Goal: Check status

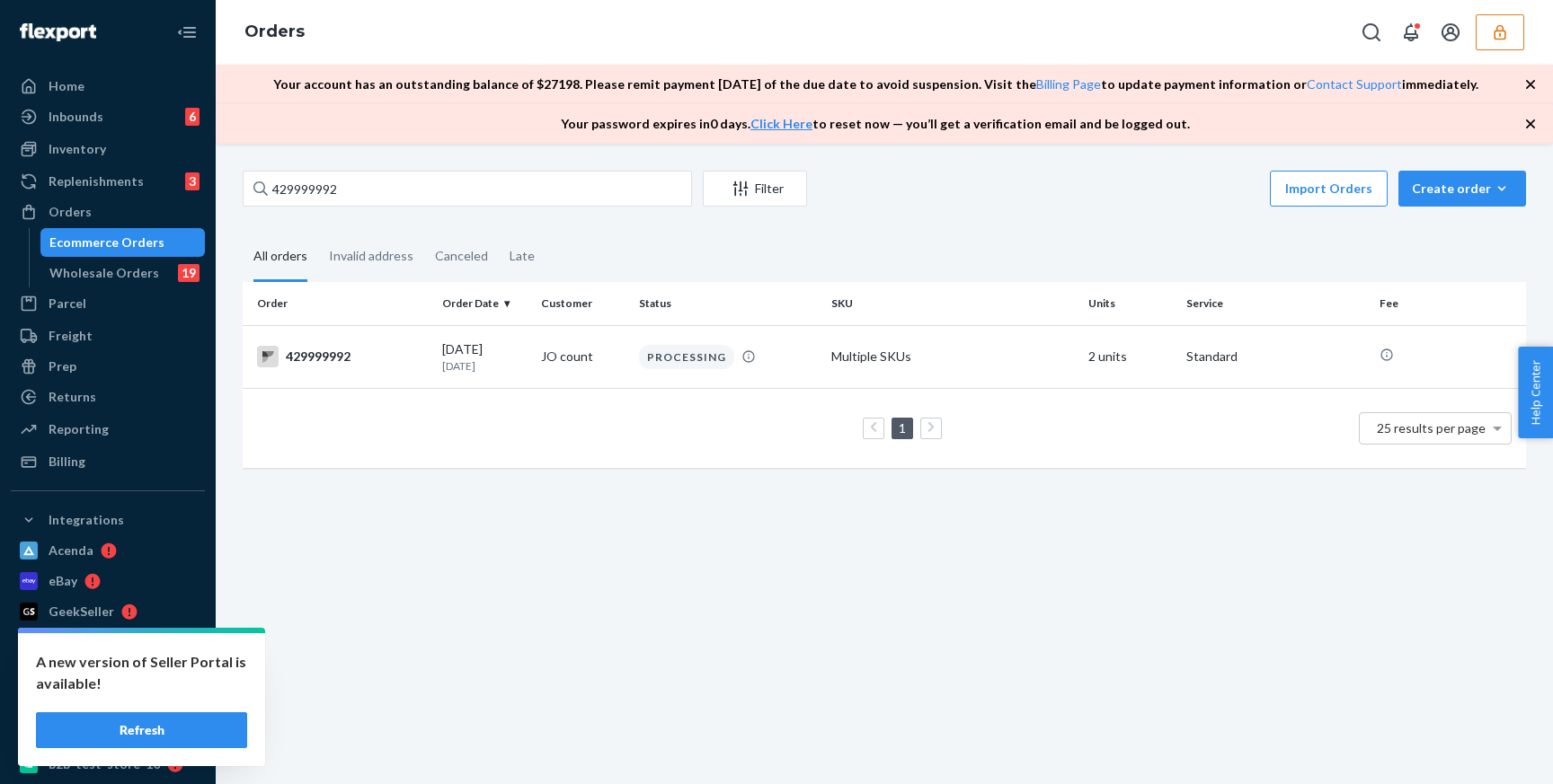
click at [416, 207] on div "429999992 Filter Import Orders Create order Ecommerce order Removal order Bulk …" at bounding box center [884, 191] width 1284 height 41
click at [416, 206] on input "429999992" at bounding box center [467, 189] width 449 height 36
type input "429999992 <order reference="421117182">"
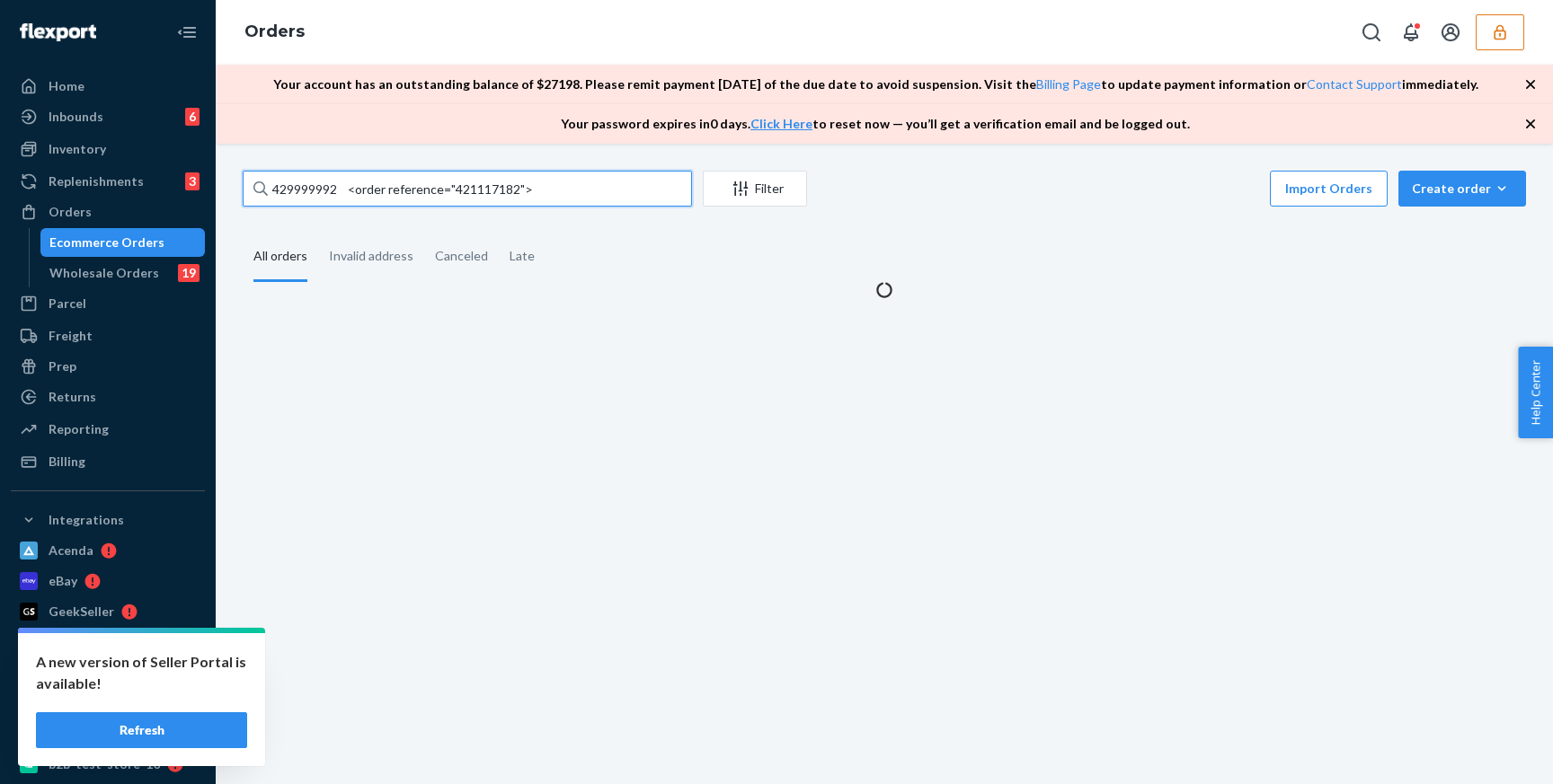
click at [482, 189] on input "429999992 <order reference="421117182">" at bounding box center [467, 189] width 449 height 36
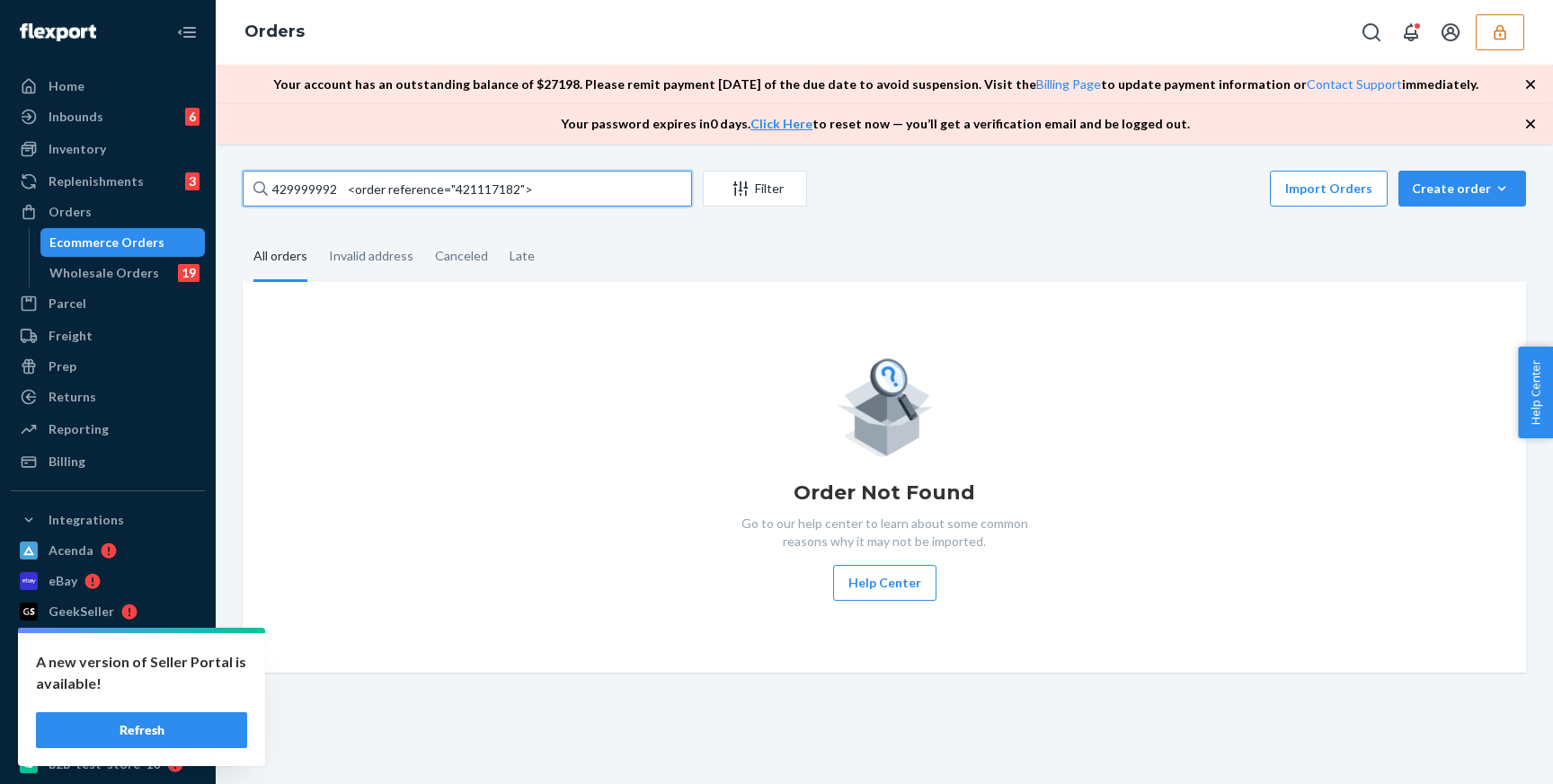
click at [482, 189] on input "429999992 <order reference="421117182">" at bounding box center [467, 189] width 449 height 36
type input "421117184"
click at [422, 204] on input "421117184" at bounding box center [467, 189] width 449 height 36
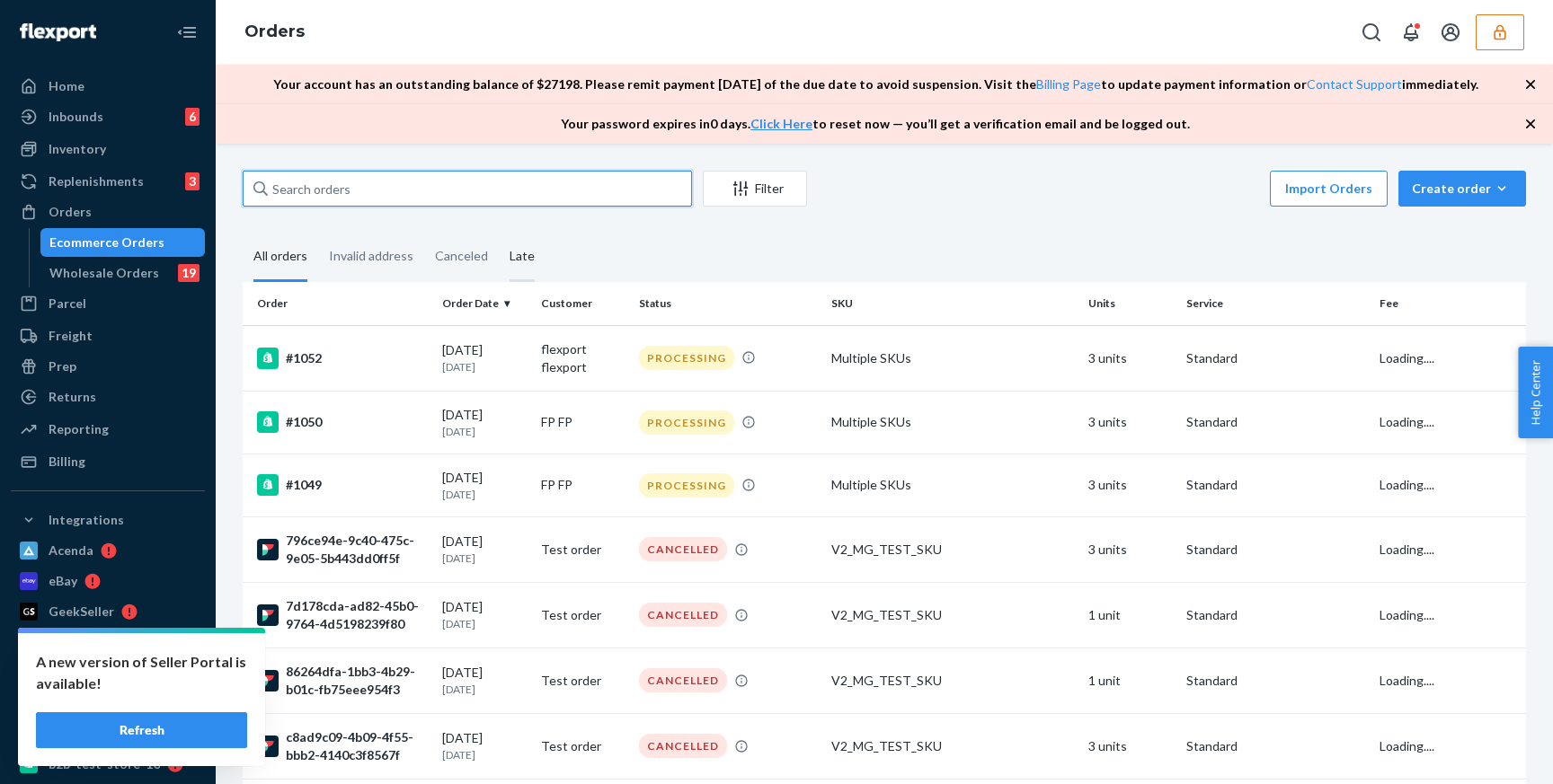
type input "421117184"
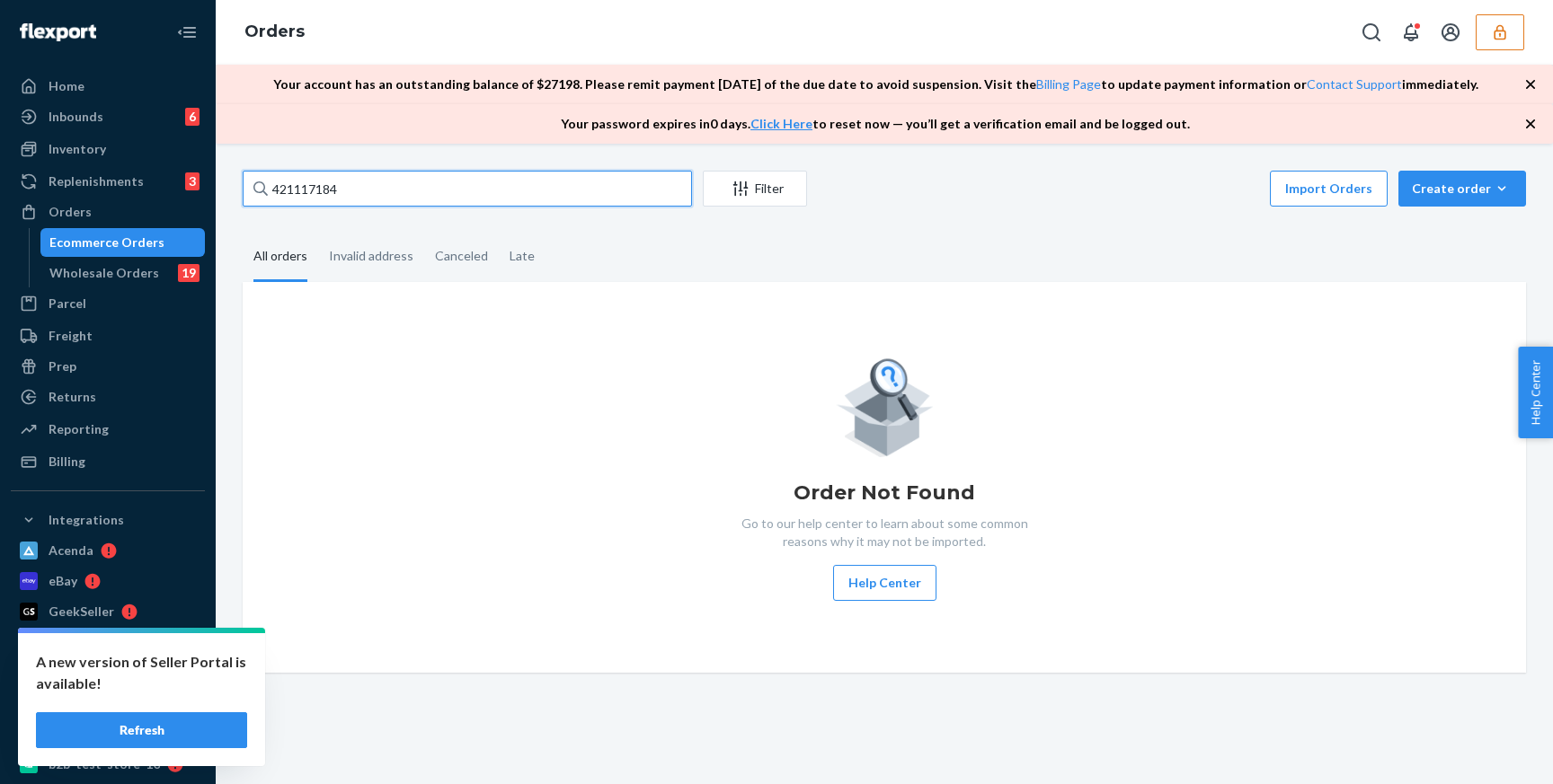
click at [426, 177] on input "421117184" at bounding box center [467, 189] width 449 height 36
click at [426, 189] on input "421117184" at bounding box center [467, 189] width 449 height 36
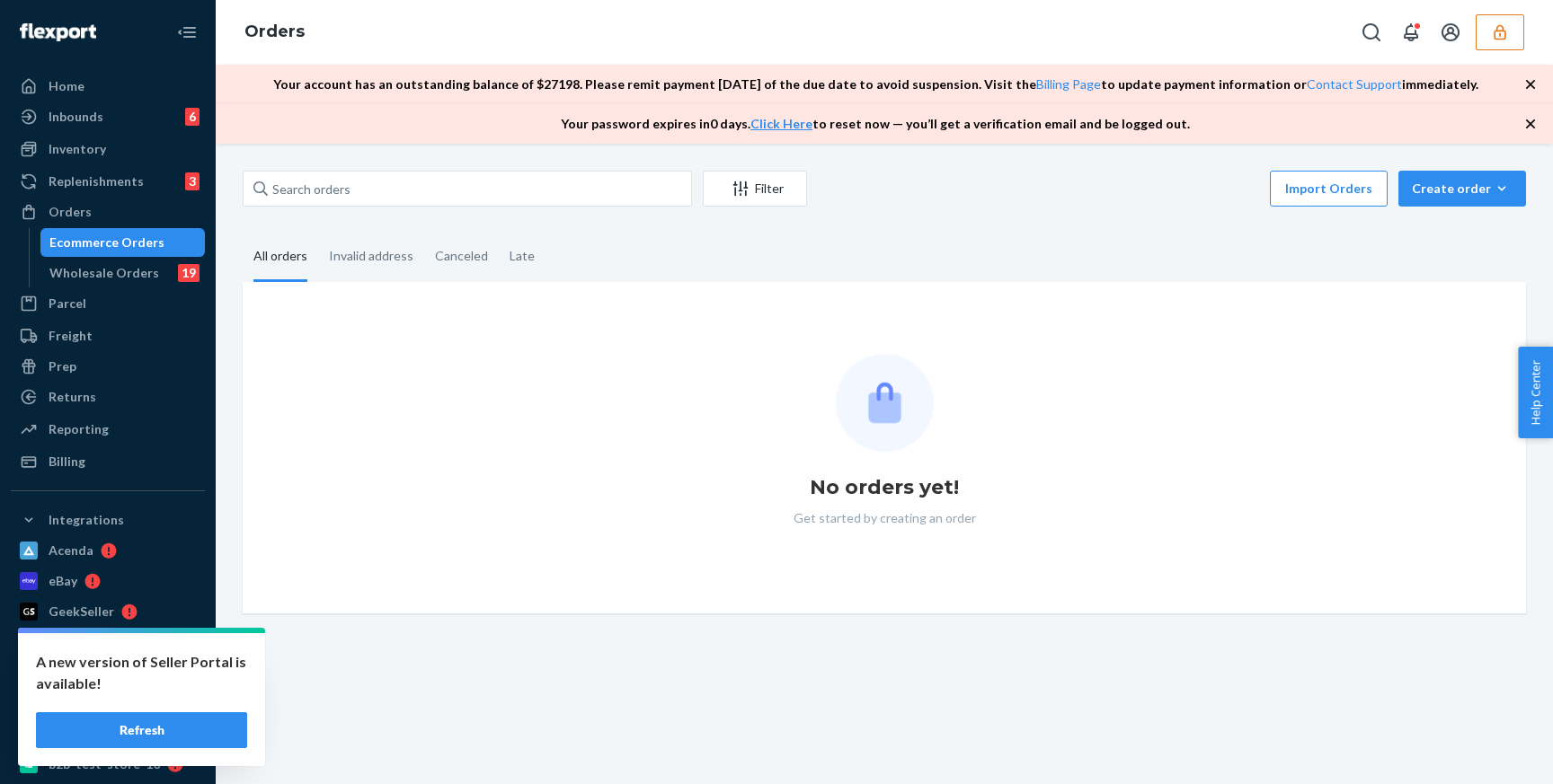
click at [200, 732] on button "Refresh" at bounding box center [141, 730] width 211 height 36
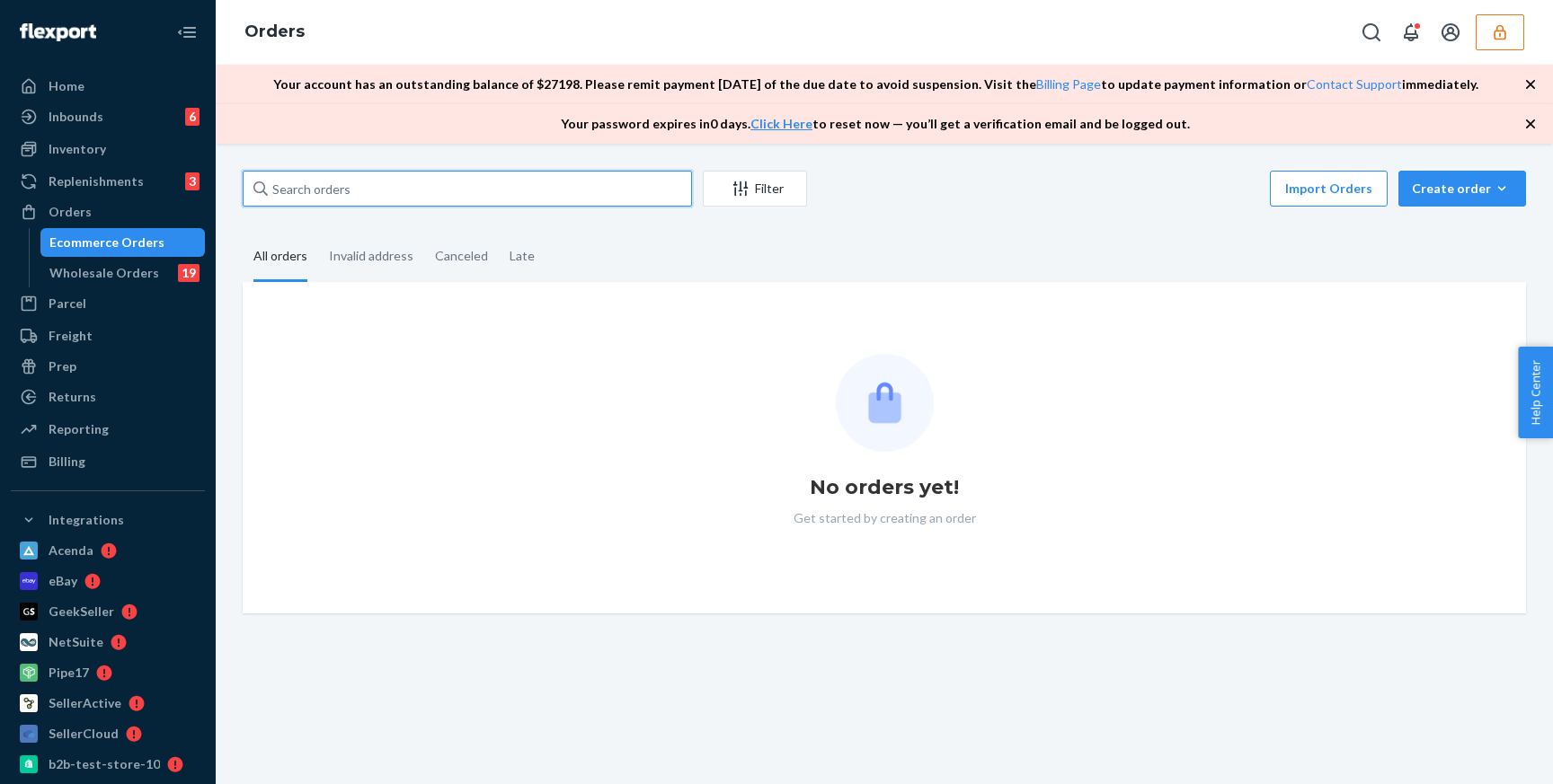
click at [529, 186] on input "text" at bounding box center [467, 189] width 449 height 36
paste input "429999992"
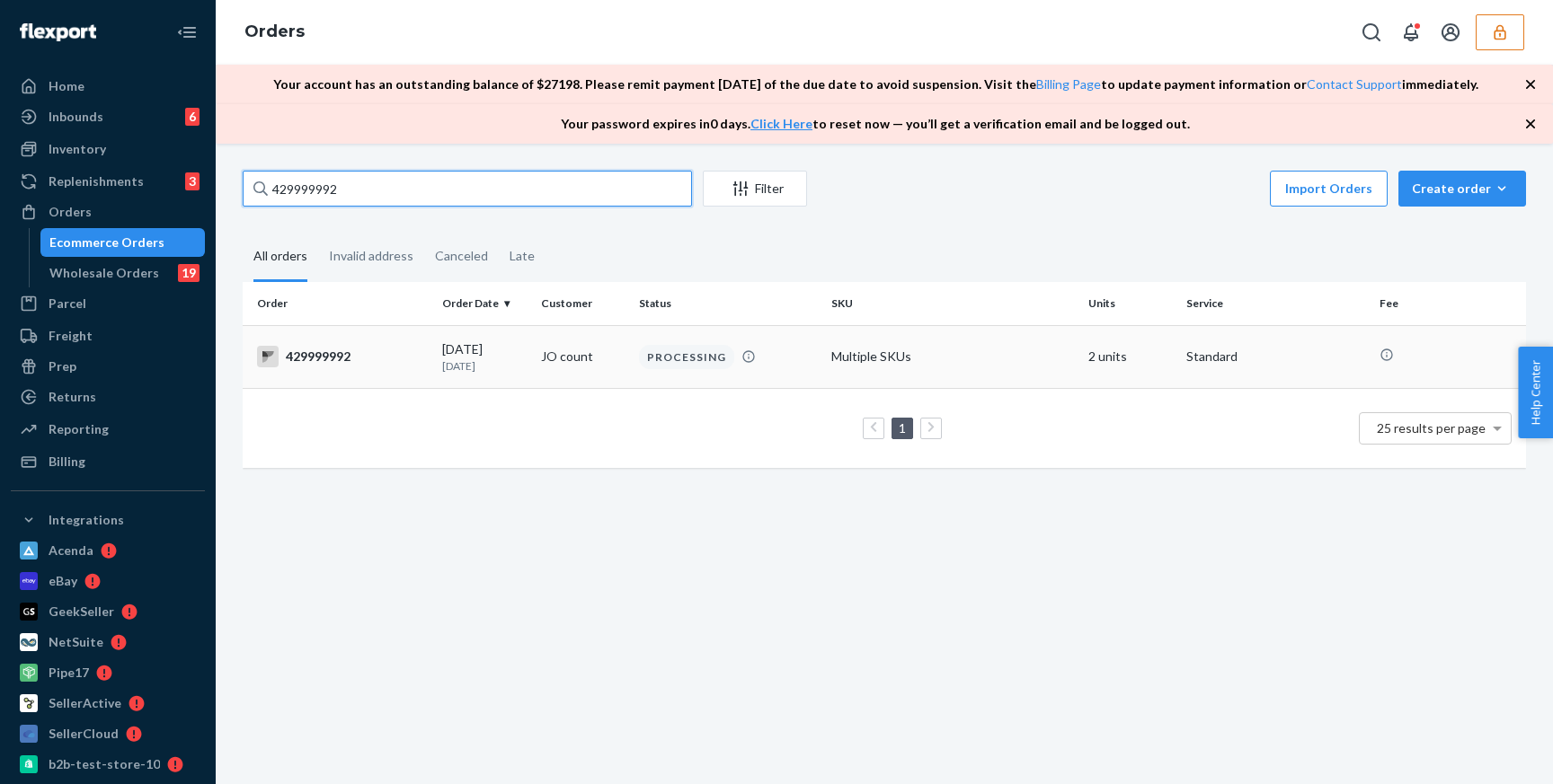
type input "429999992"
click at [403, 375] on td "429999992" at bounding box center [339, 356] width 193 height 63
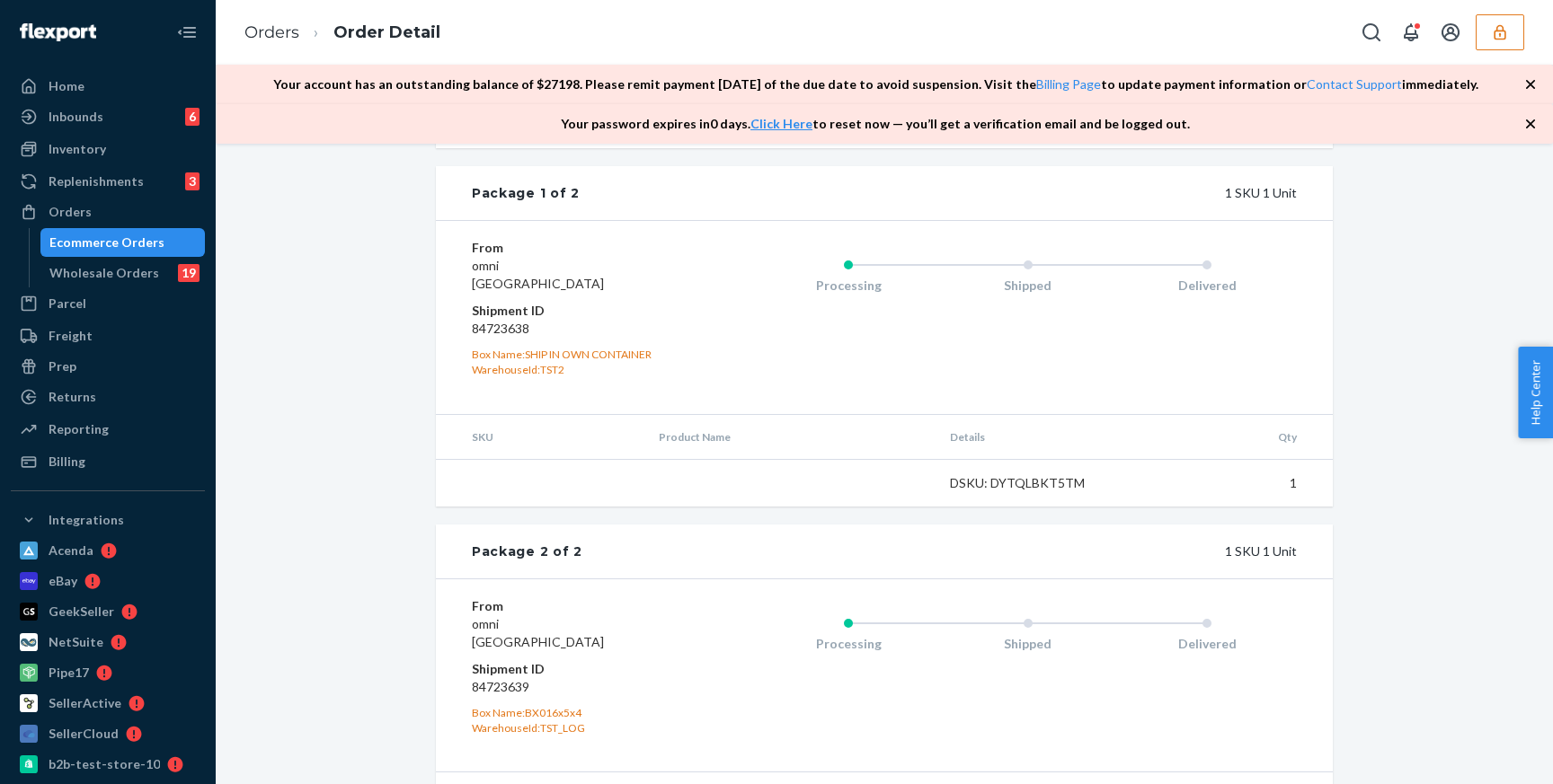
scroll to position [949, 0]
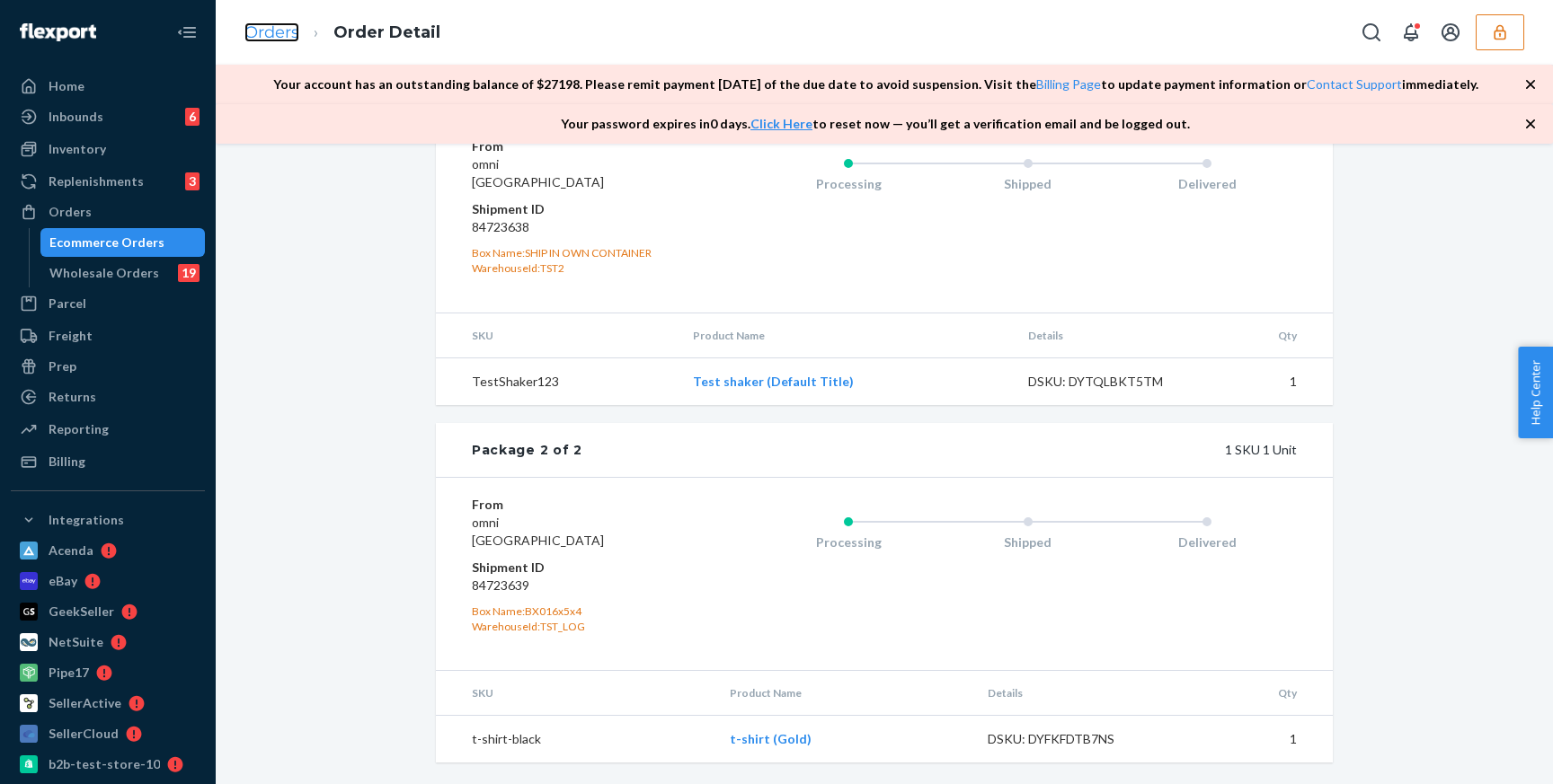
click at [268, 26] on link "Orders" at bounding box center [271, 33] width 55 height 20
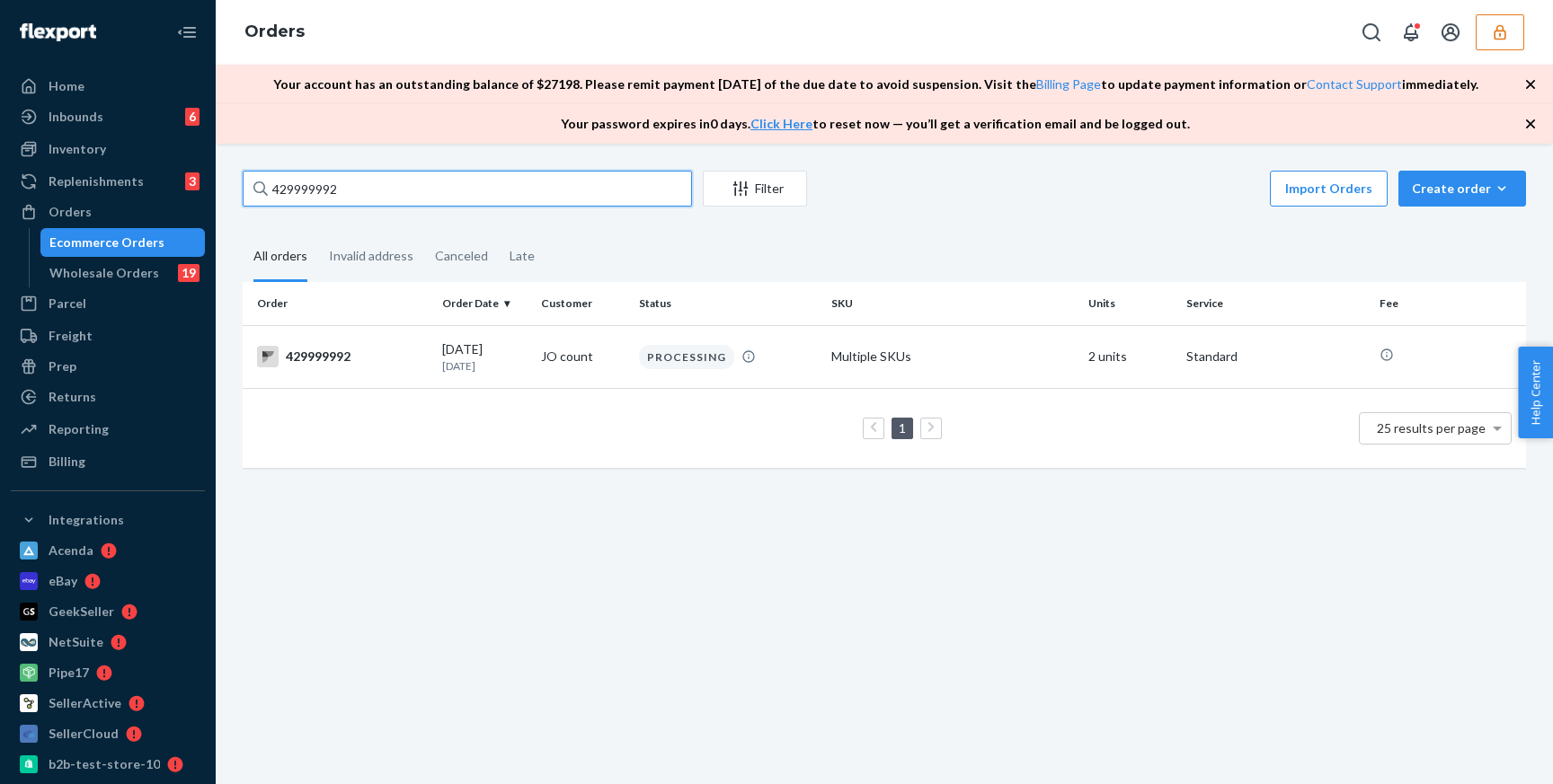
click at [333, 197] on input "429999992" at bounding box center [467, 189] width 449 height 36
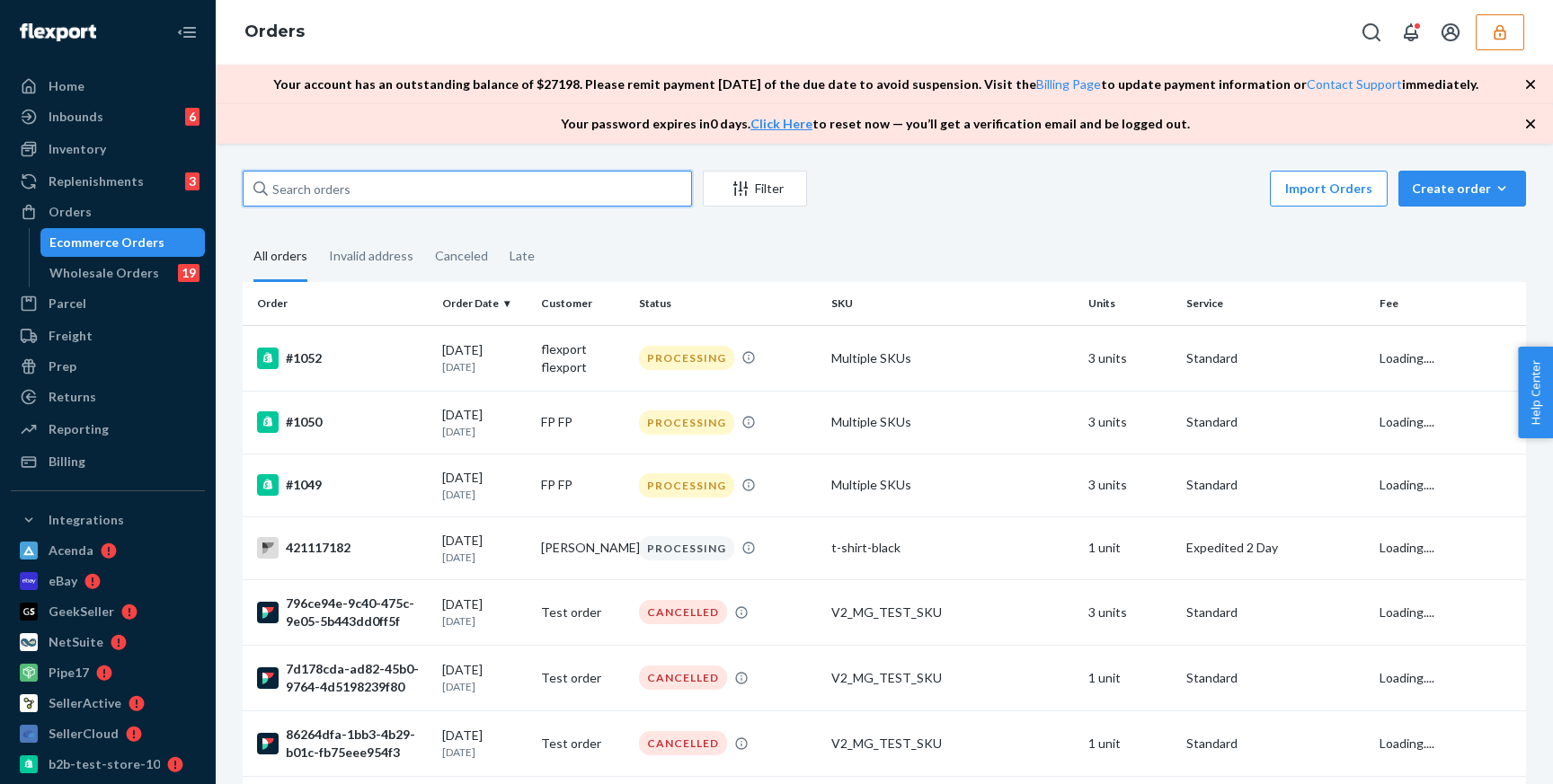
paste input "421117182"
type input "421117182"
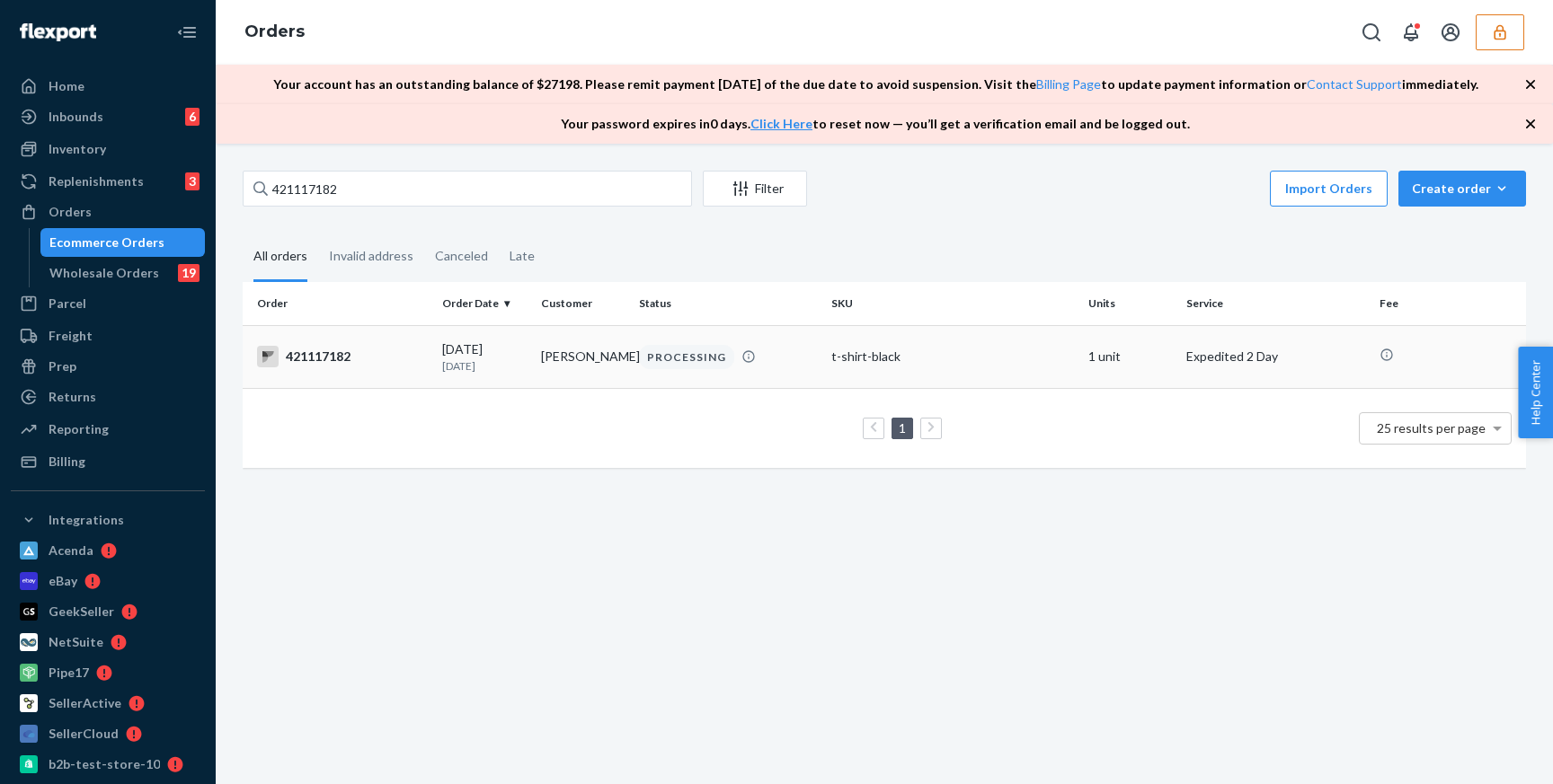
click at [571, 355] on td "Jo Count" at bounding box center [583, 356] width 98 height 63
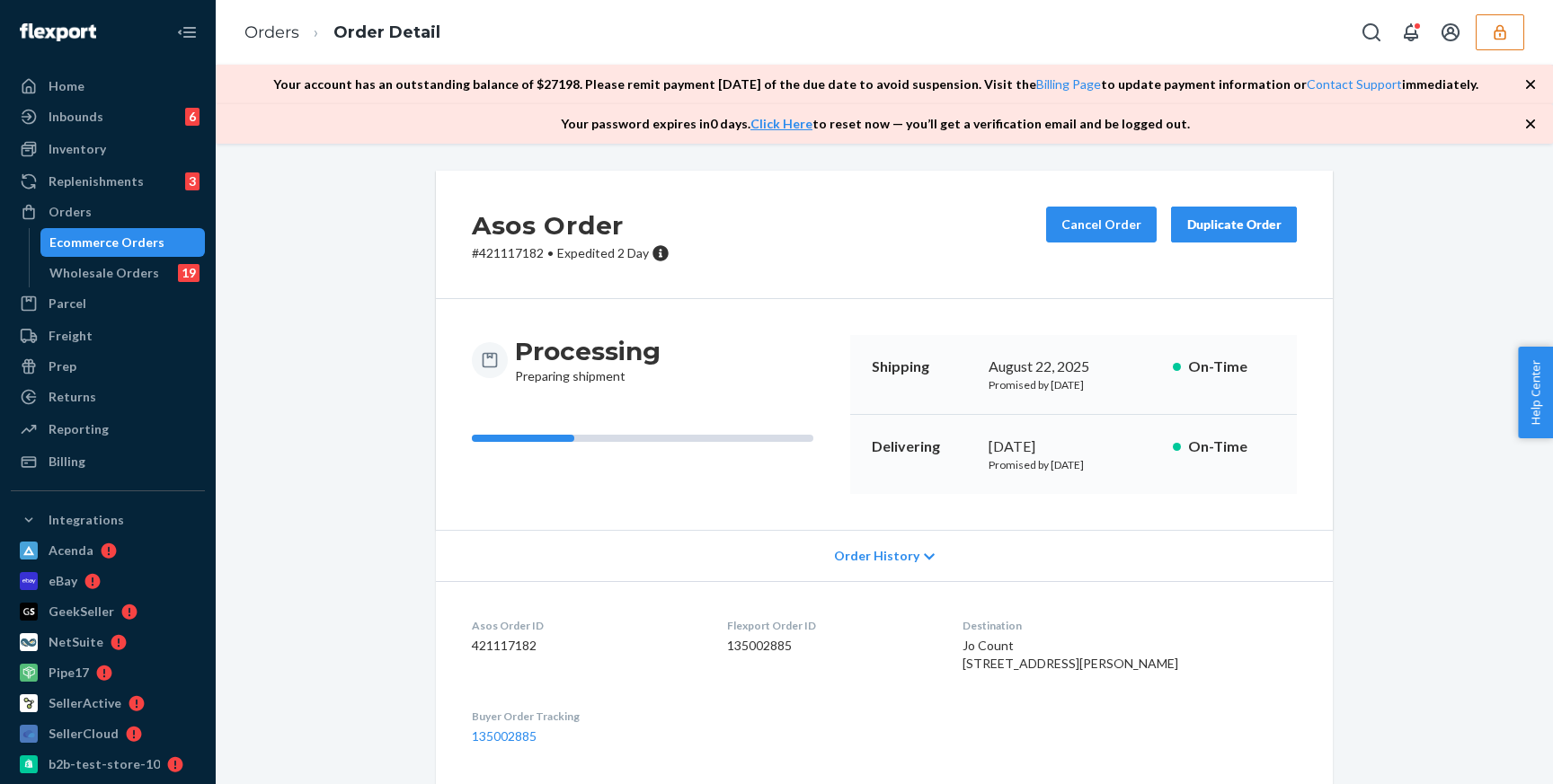
click at [792, 650] on dd "135002885" at bounding box center [831, 646] width 208 height 18
copy dd "135002885"
click at [522, 253] on p "# 421117182 • Expedited 2 Day" at bounding box center [571, 253] width 198 height 18
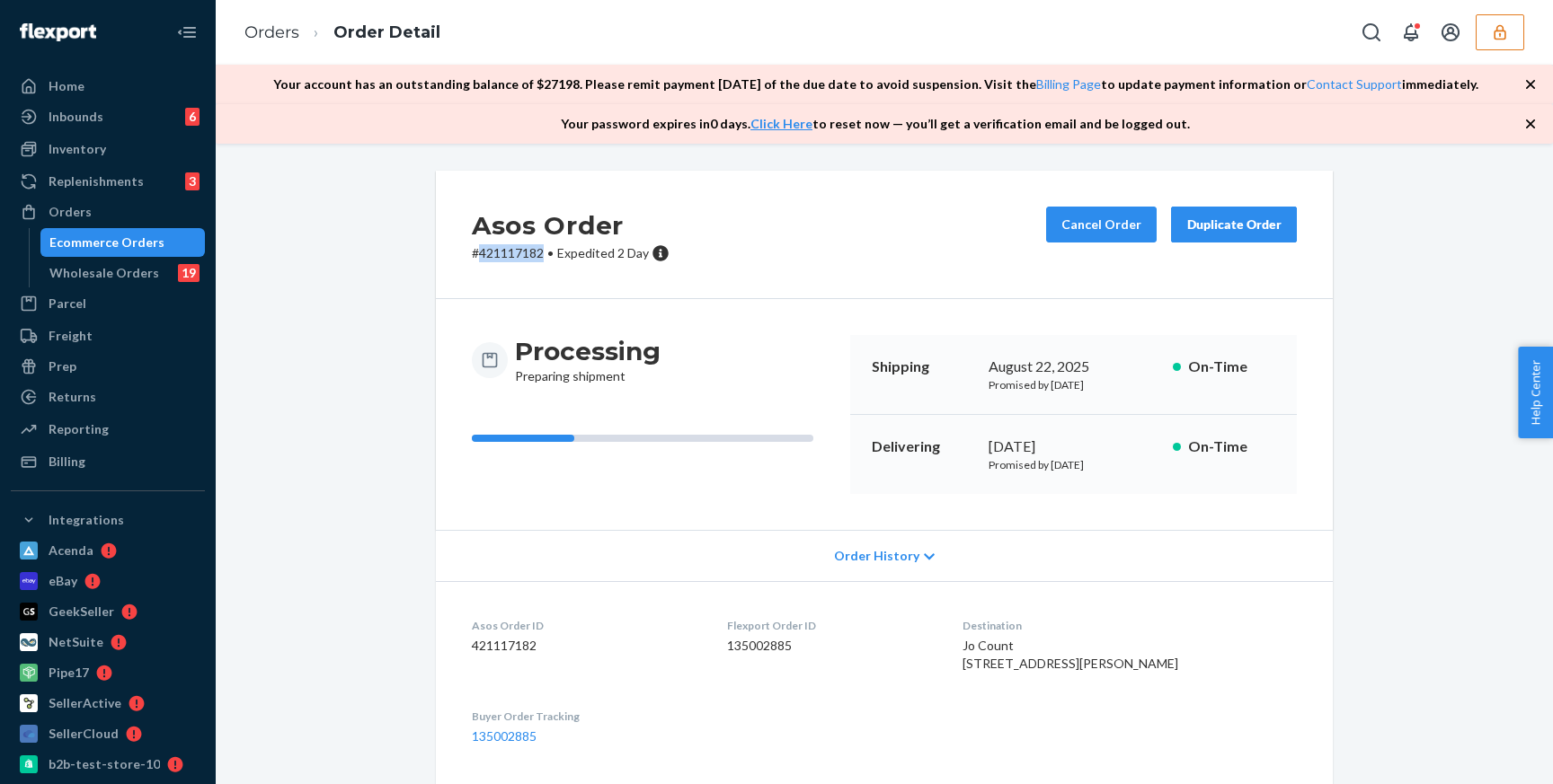
copy p "421117182"
click at [806, 210] on div "Asos Order # 421117182 • Expedited 2 Day Cancel Order Duplicate Order" at bounding box center [885, 235] width 897 height 128
click at [877, 554] on span "Order History" at bounding box center [877, 556] width 86 height 18
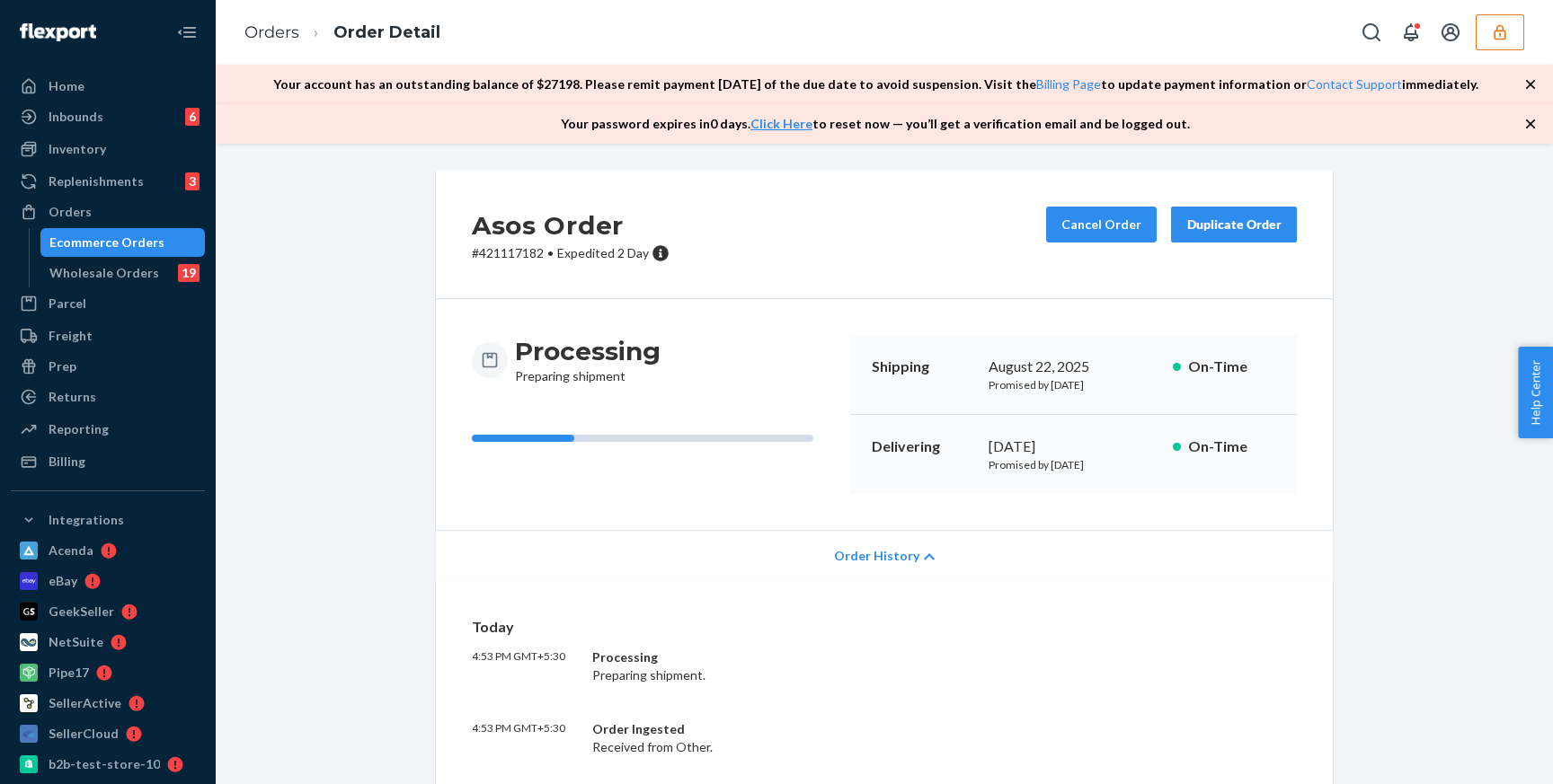
click at [877, 554] on span "Order History" at bounding box center [877, 556] width 86 height 18
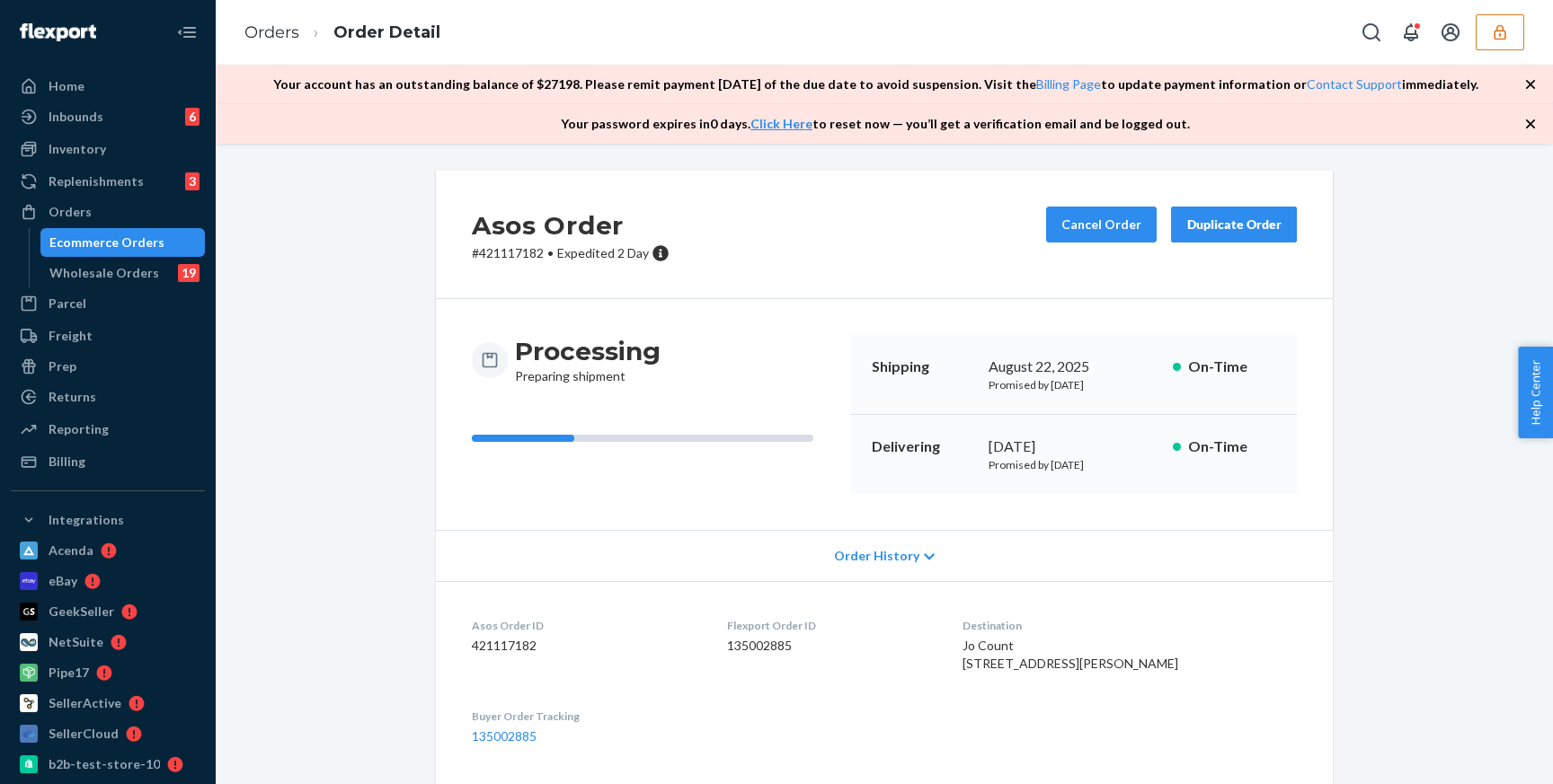
click at [522, 257] on p "# 421117182 • Expedited 2 Day" at bounding box center [571, 253] width 198 height 18
copy p "421117182"
click at [84, 79] on div "Home" at bounding box center [108, 85] width 191 height 25
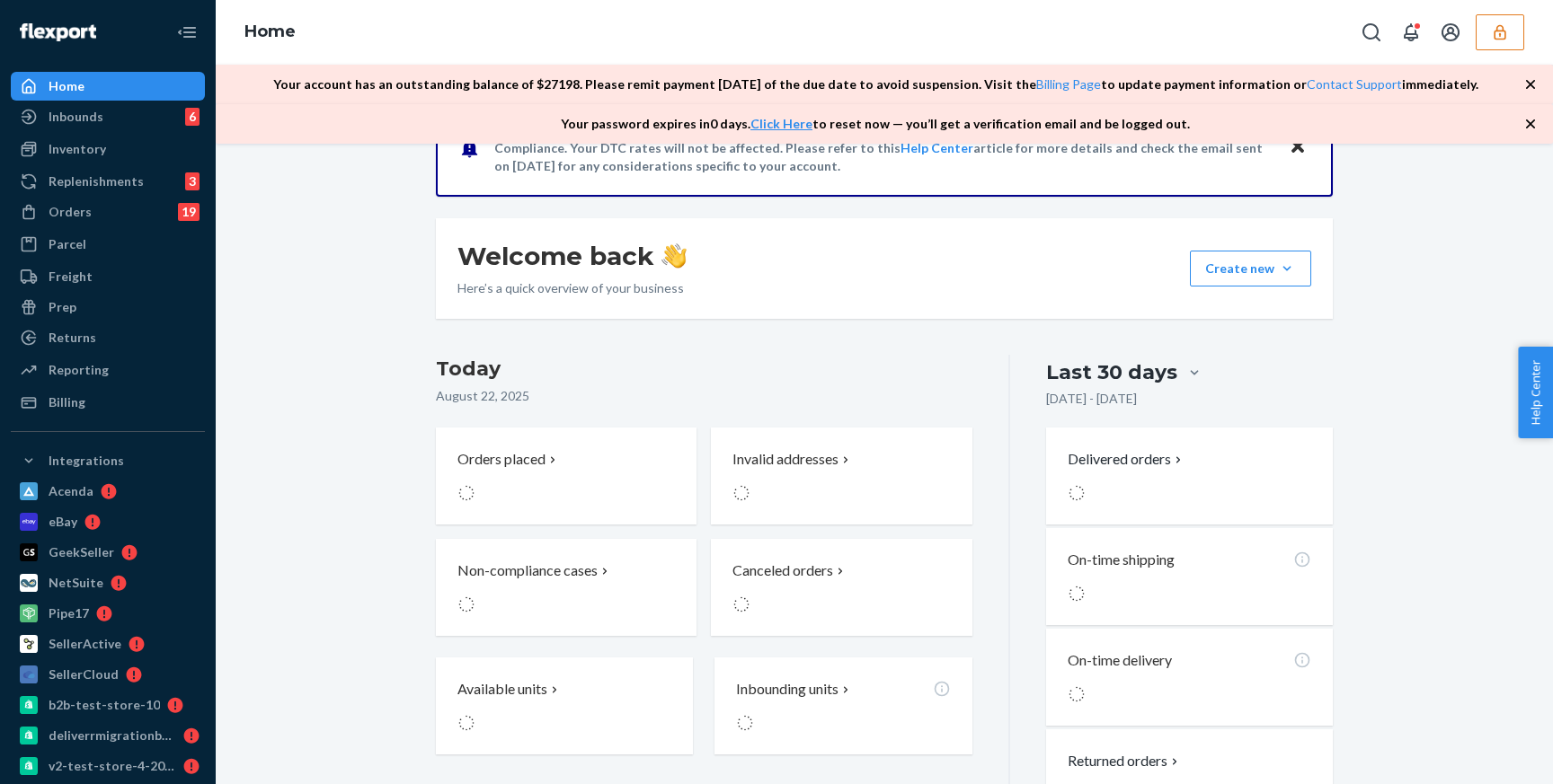
scroll to position [197, 0]
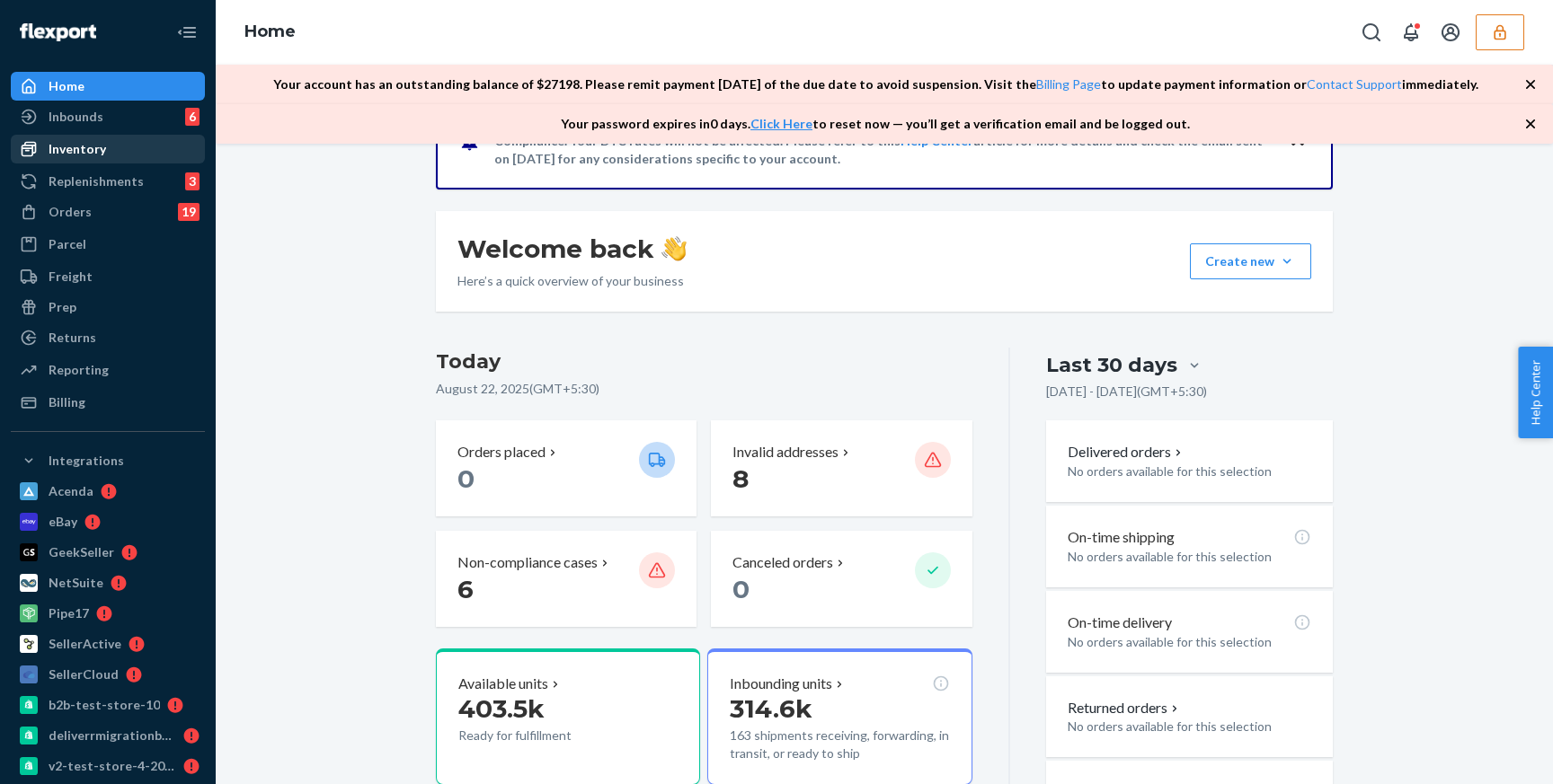
click at [123, 141] on div "Inventory" at bounding box center [108, 148] width 191 height 25
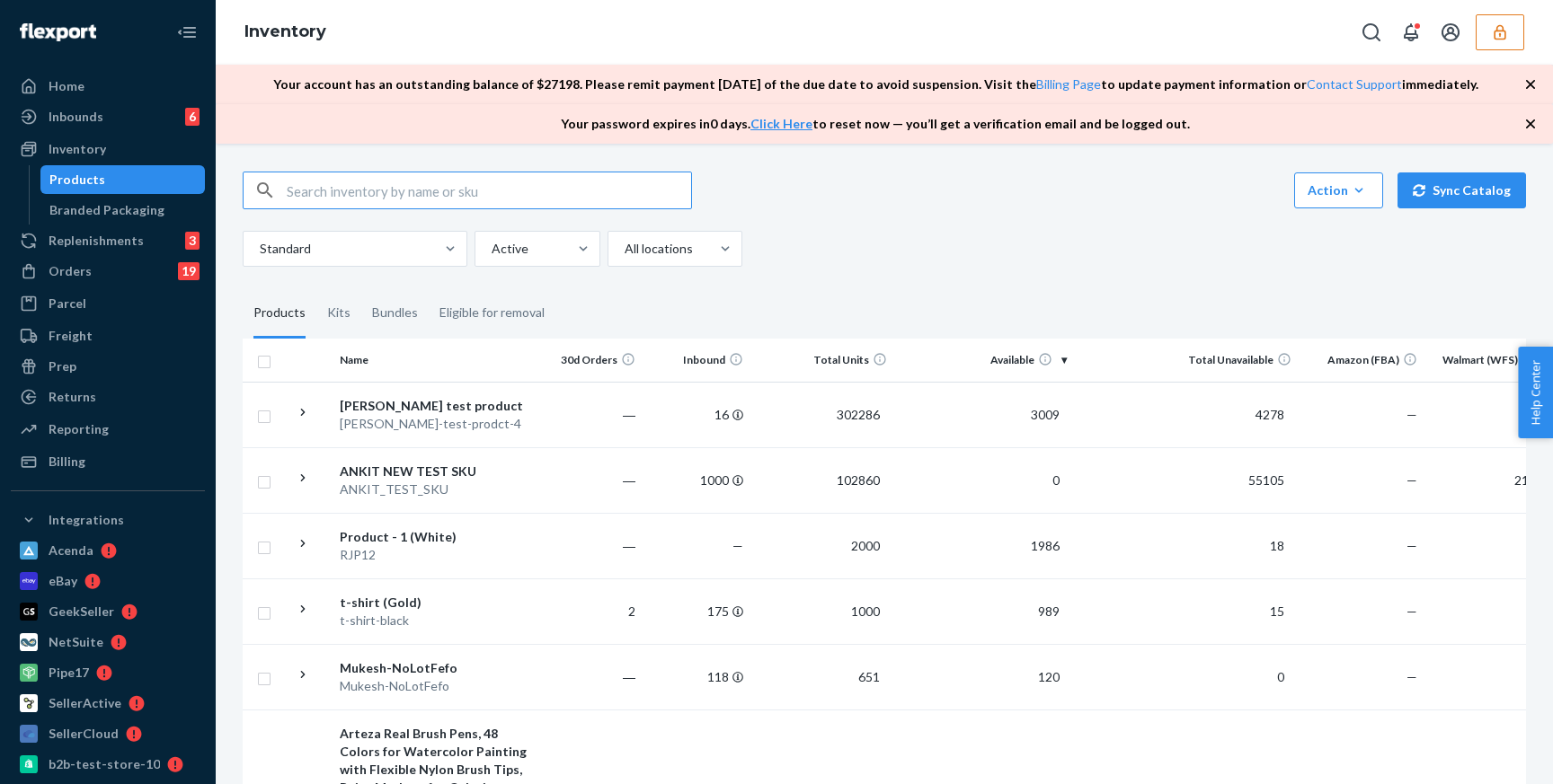
scroll to position [159, 0]
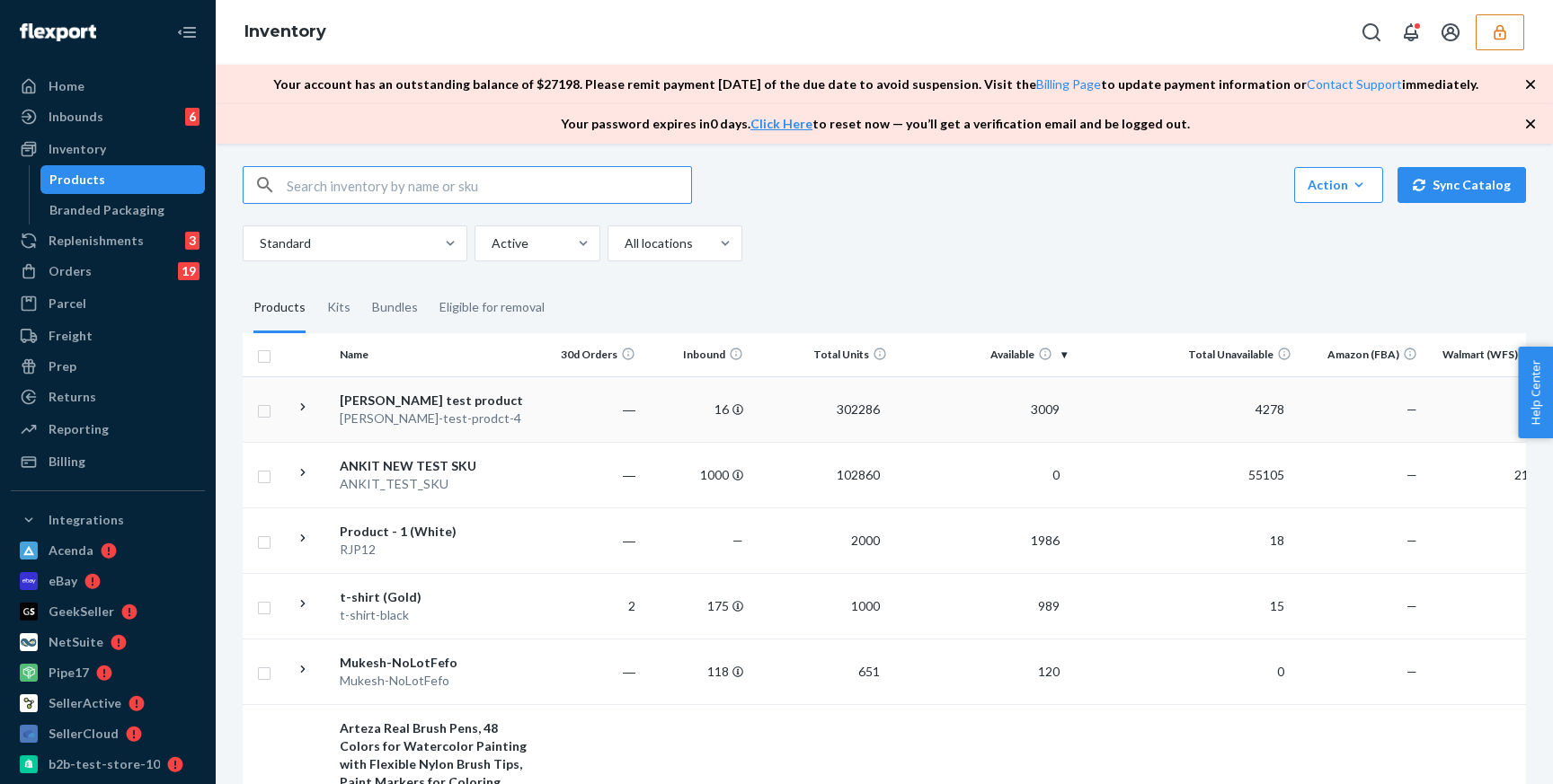
click at [308, 408] on icon at bounding box center [303, 406] width 17 height 17
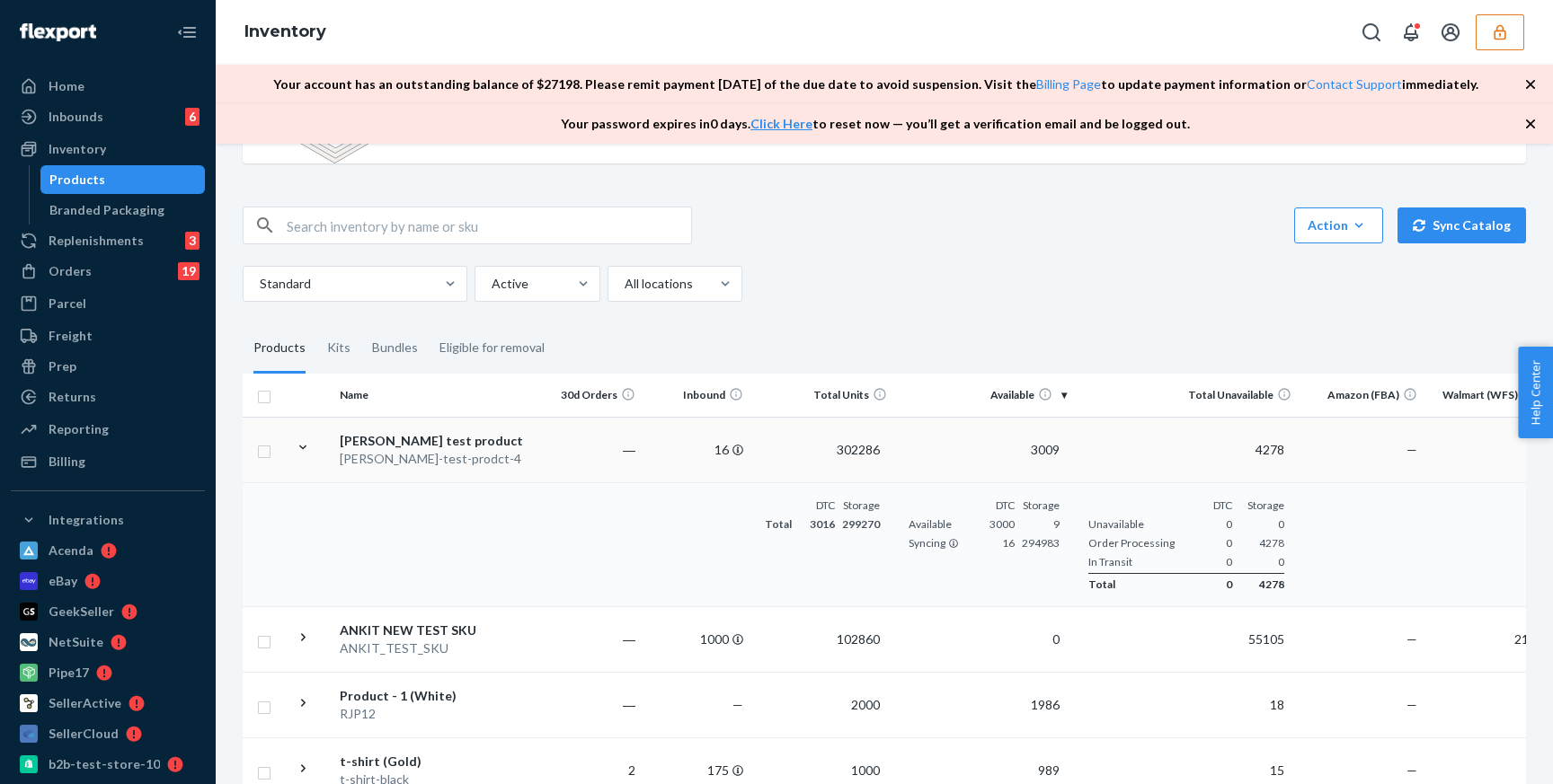
scroll to position [153, 0]
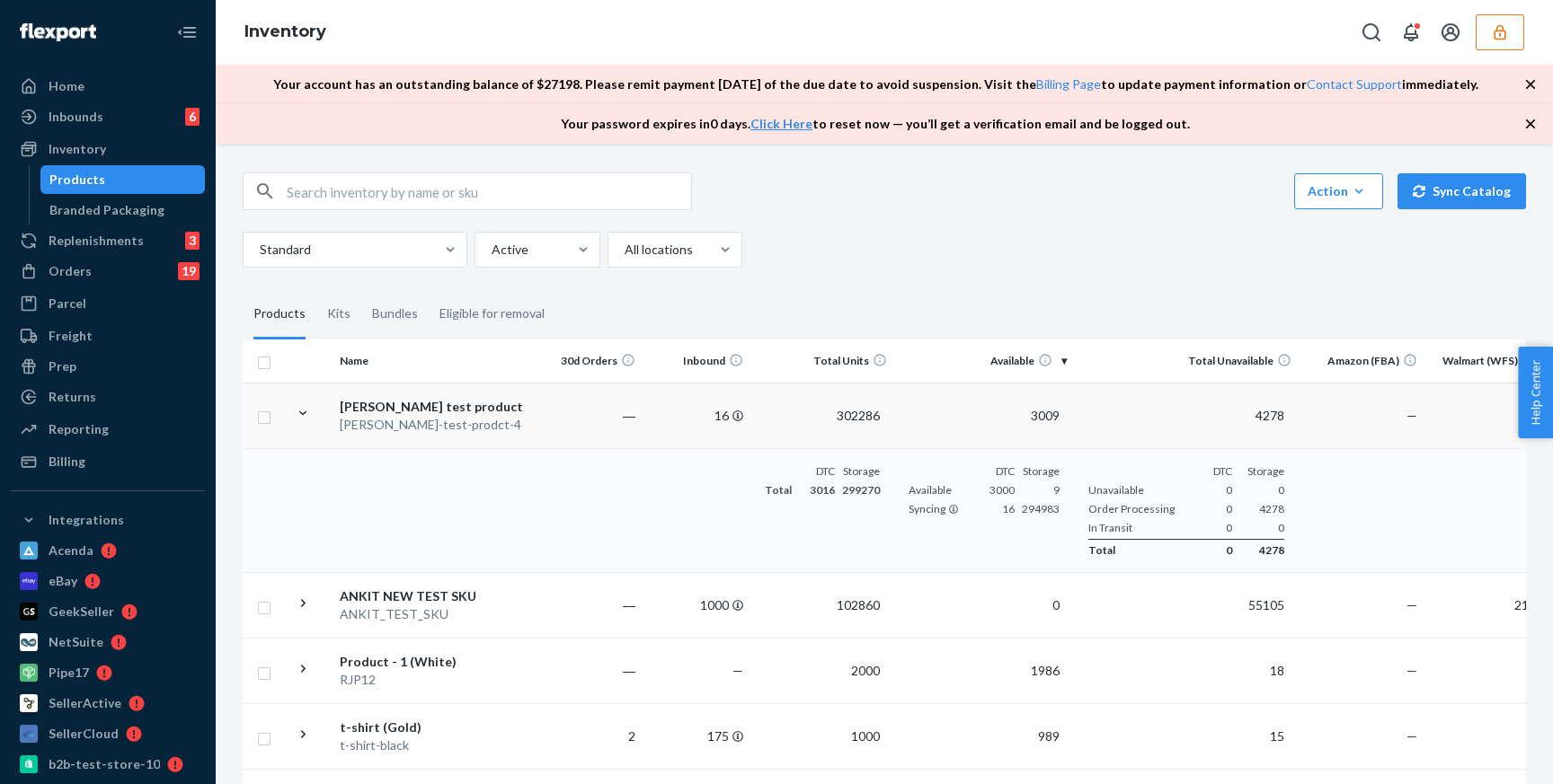
click at [500, 426] on div "[PERSON_NAME]-test-prodct-4" at bounding box center [433, 425] width 188 height 18
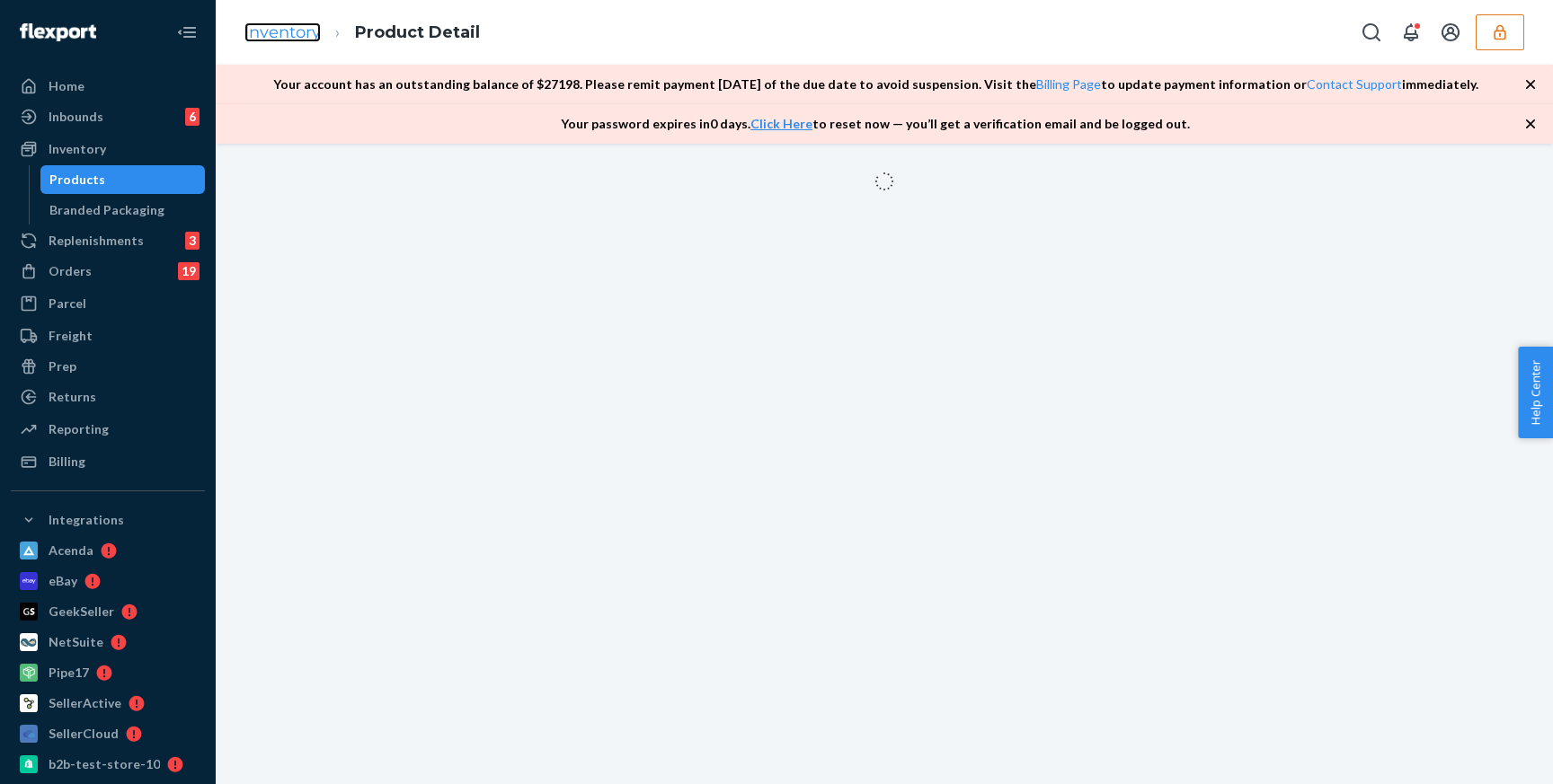
click at [301, 28] on link "Inventory" at bounding box center [282, 33] width 77 height 20
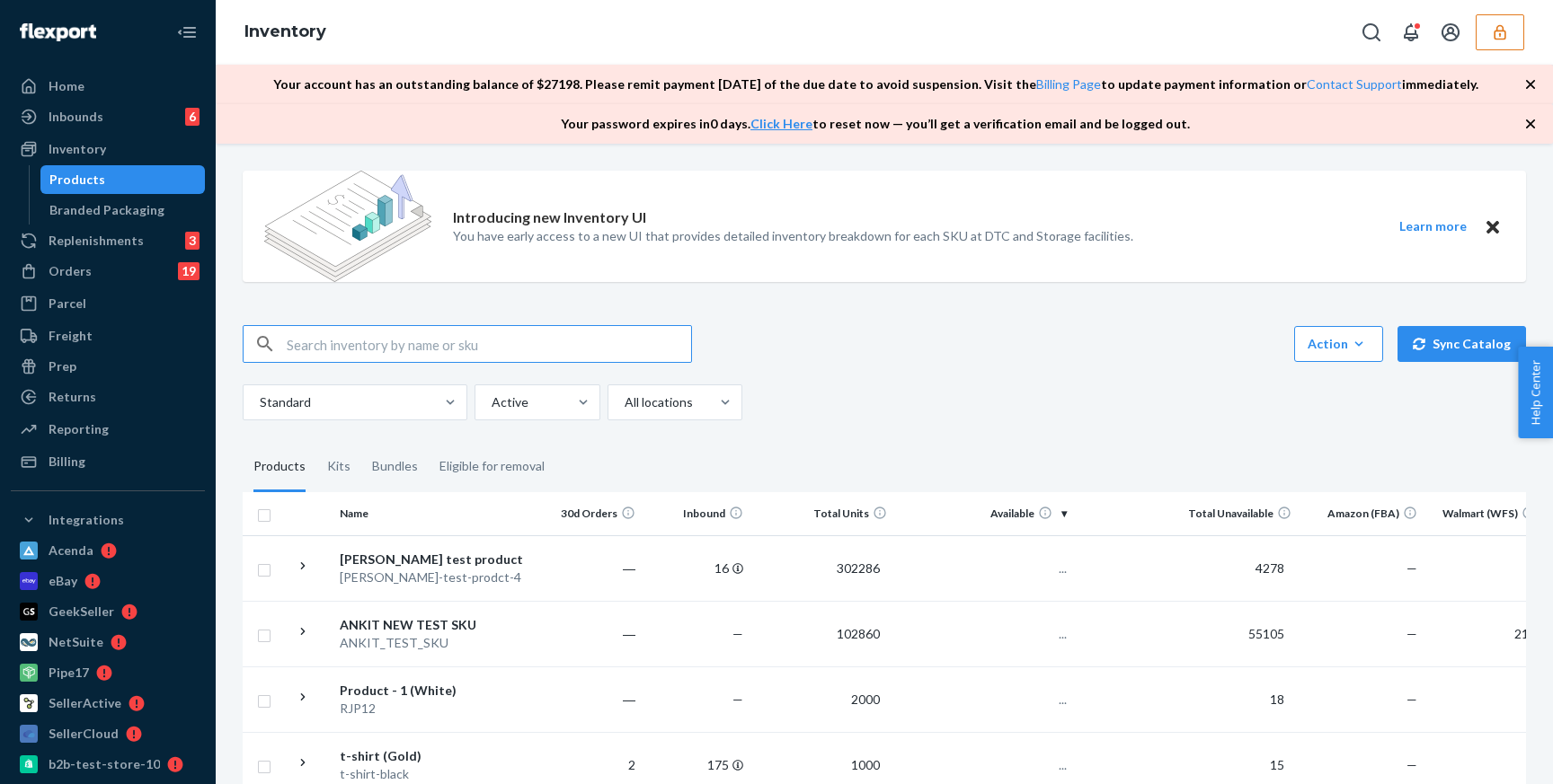
scroll to position [105, 0]
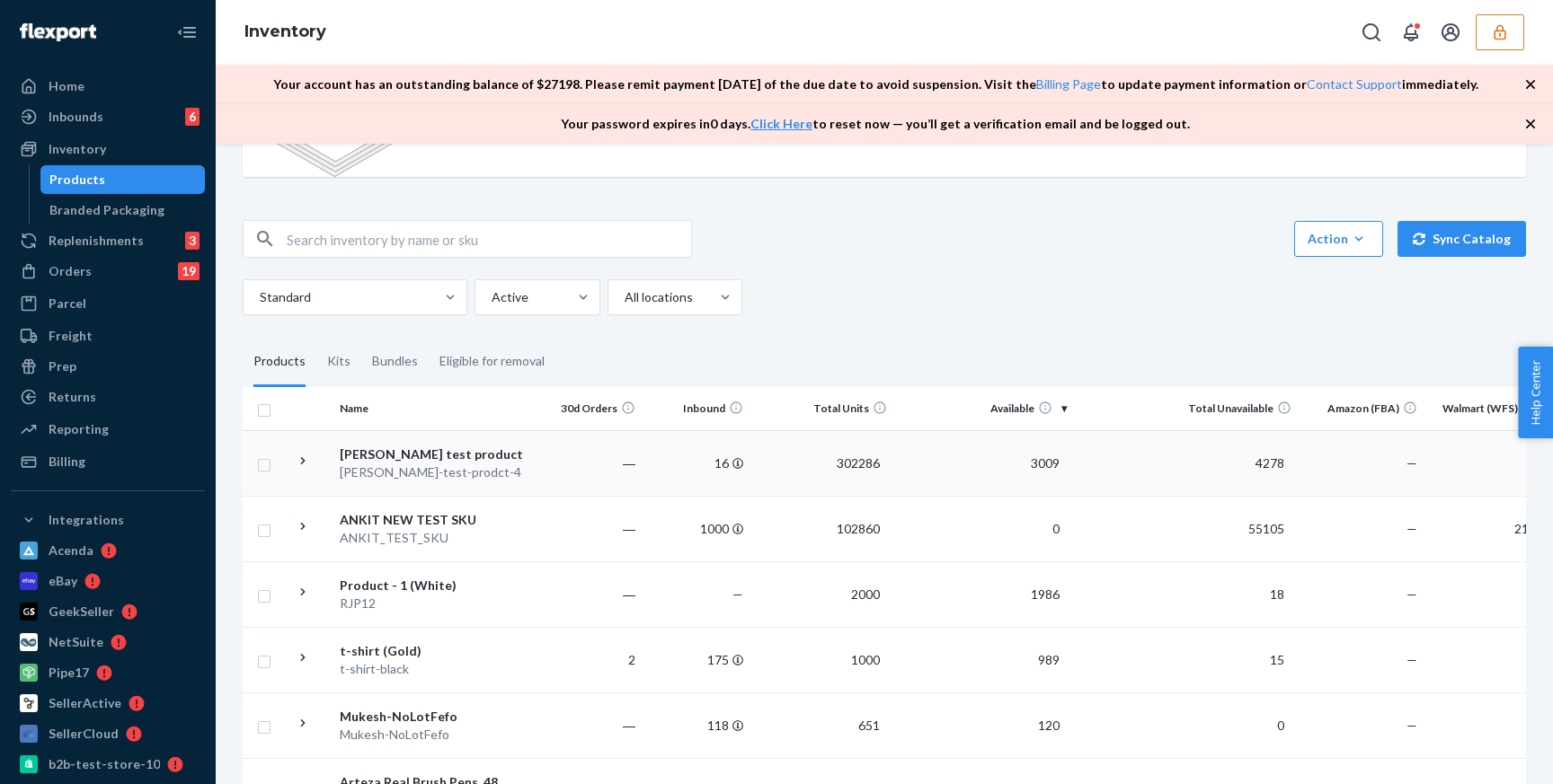
click at [1111, 466] on td "4278" at bounding box center [1187, 463] width 225 height 66
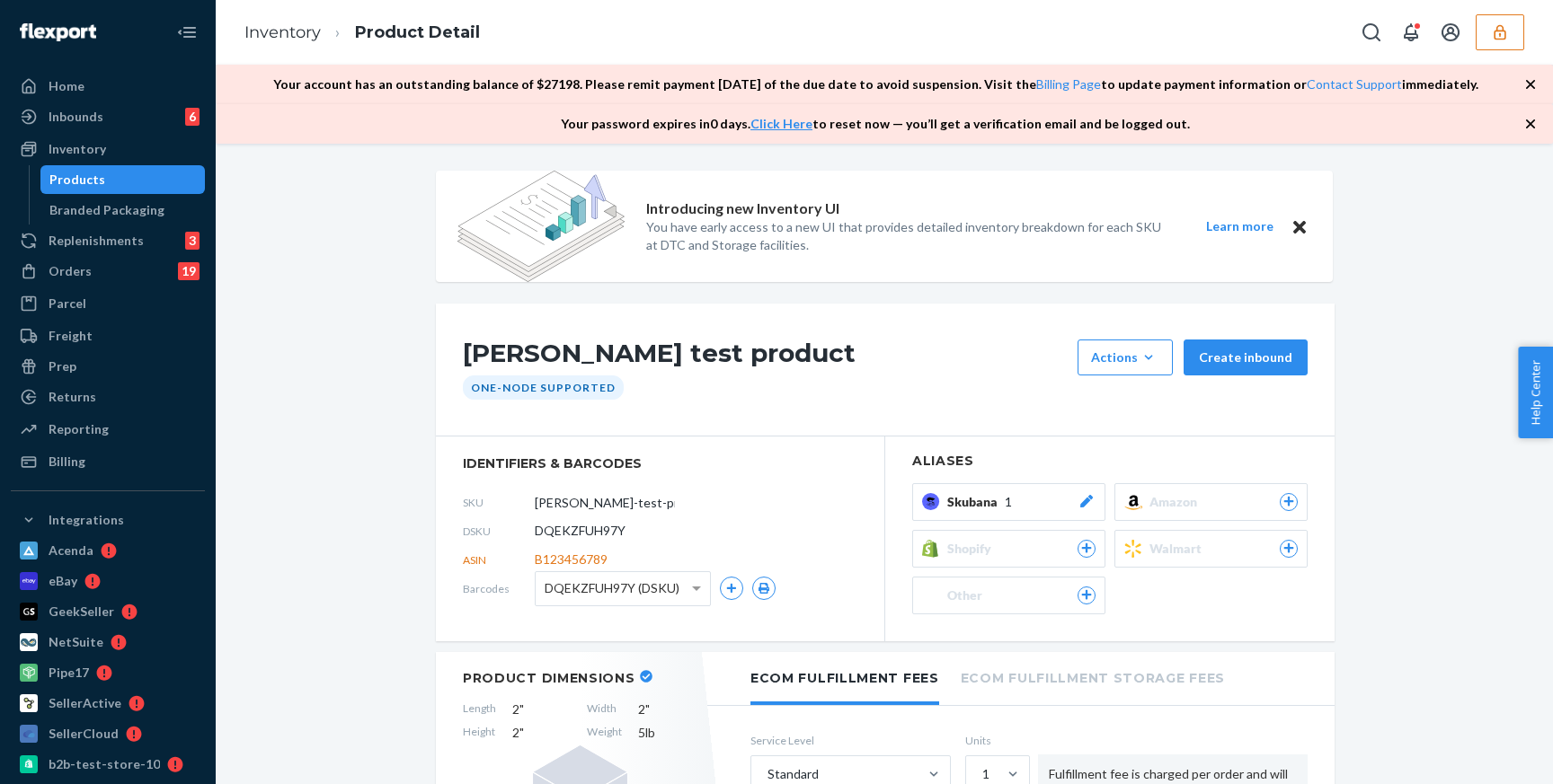
click at [597, 536] on span "DQEKZFUH97Y" at bounding box center [580, 531] width 90 height 18
copy span "DQEKZFUH97Y"
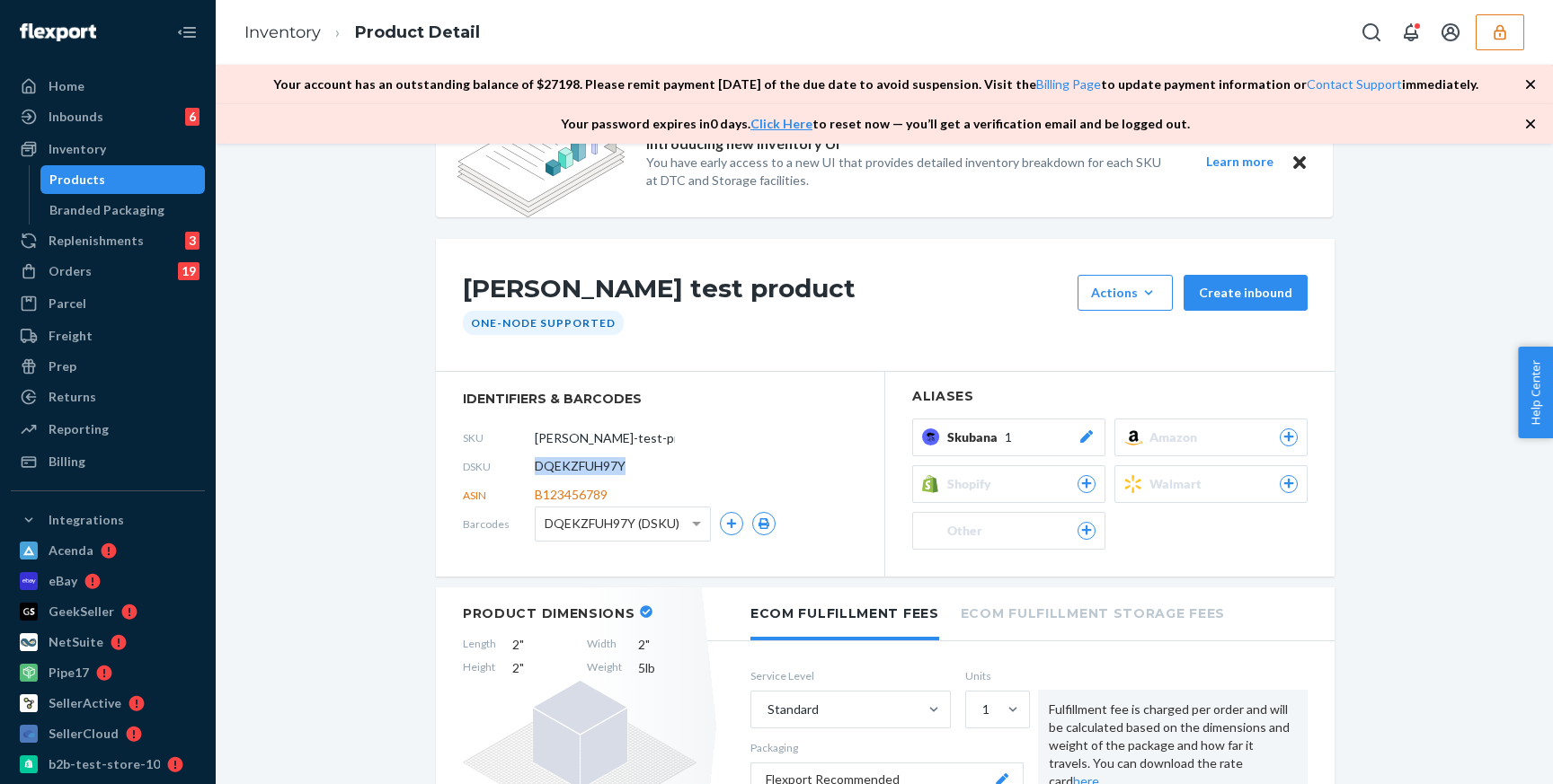
scroll to position [131, 0]
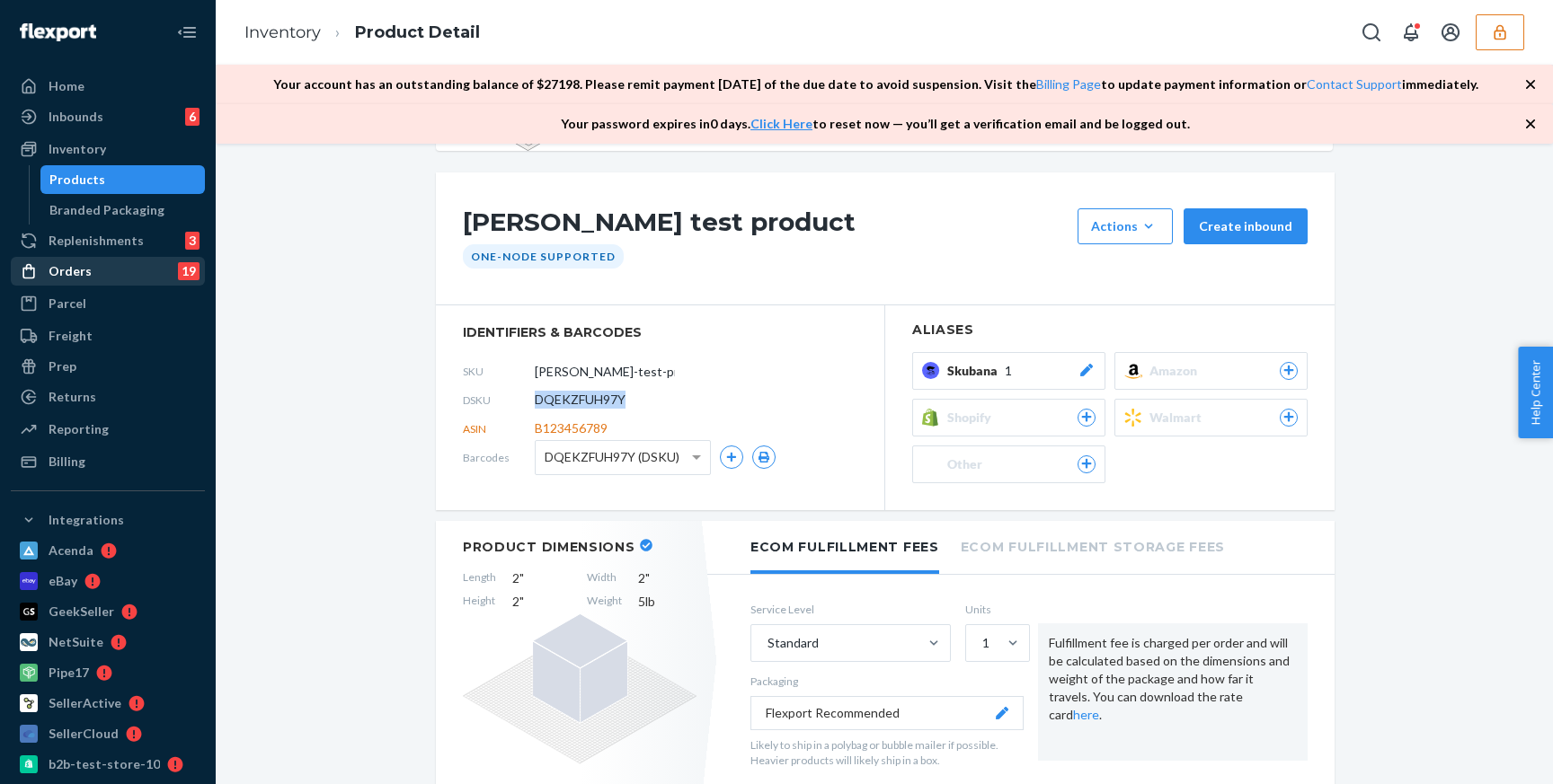
click at [80, 267] on div "Orders" at bounding box center [70, 271] width 43 height 18
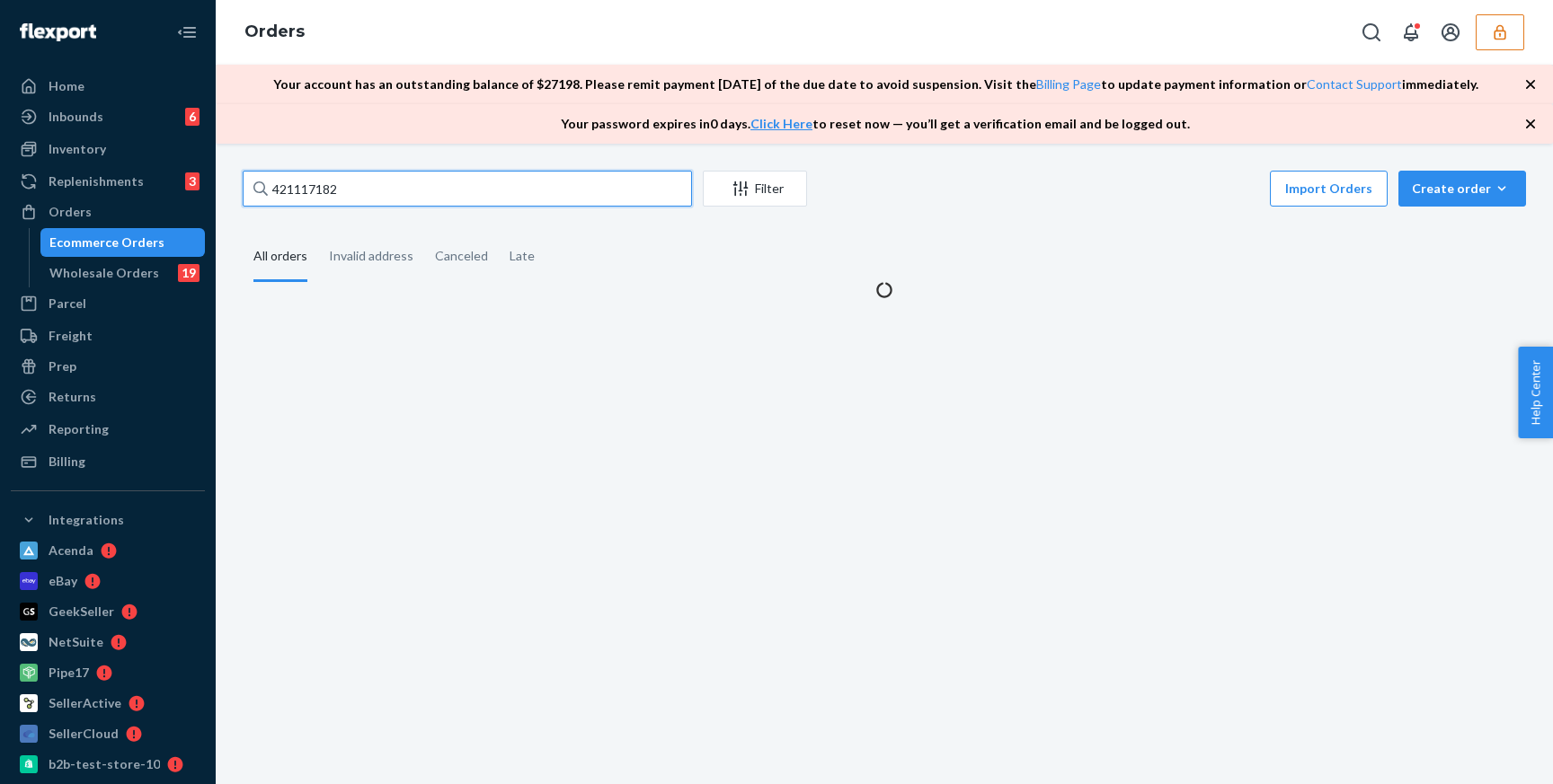
click at [401, 197] on input "421117182" at bounding box center [467, 189] width 449 height 36
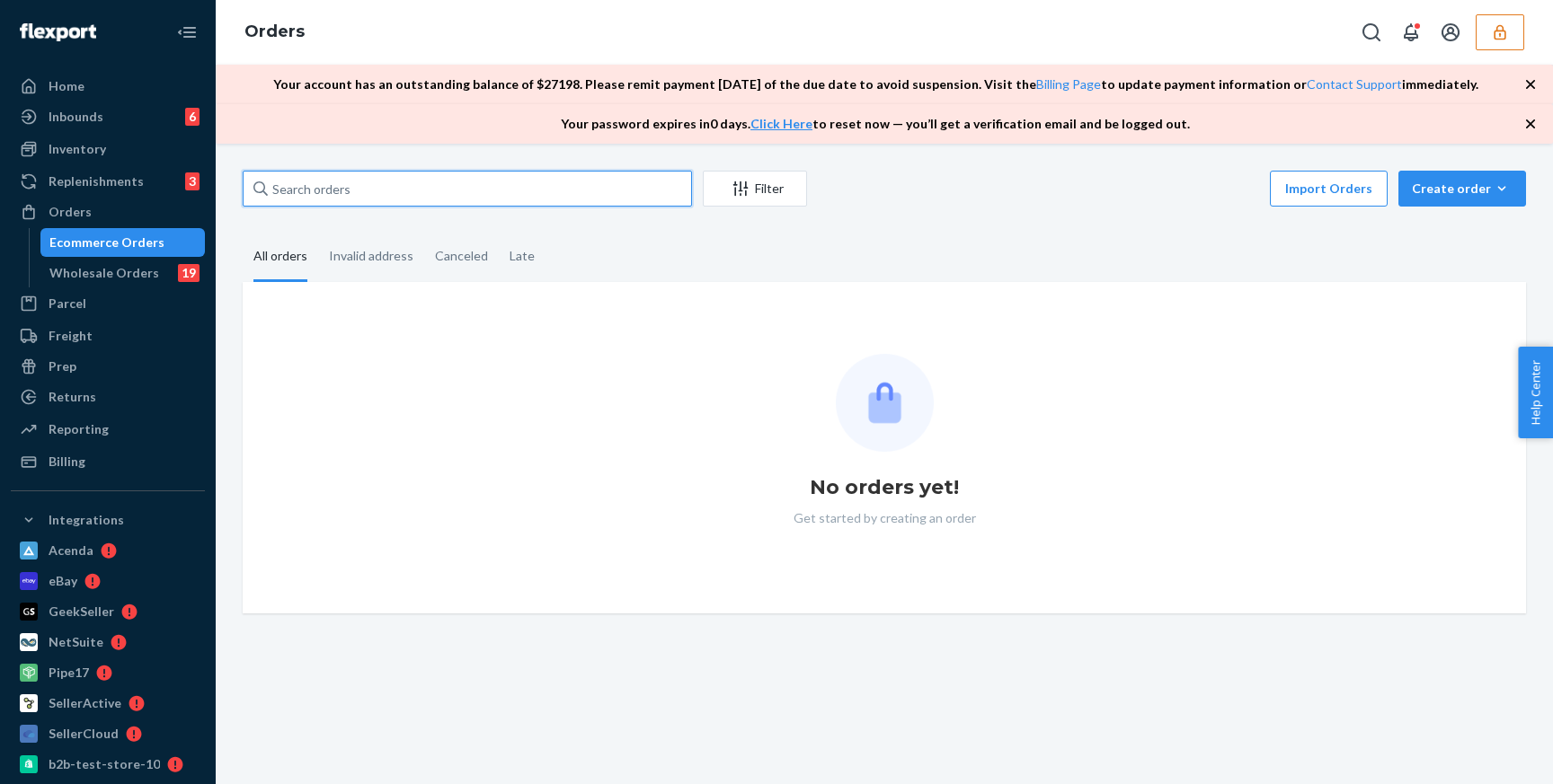
click at [469, 198] on input "text" at bounding box center [467, 189] width 449 height 36
paste input "429999991"
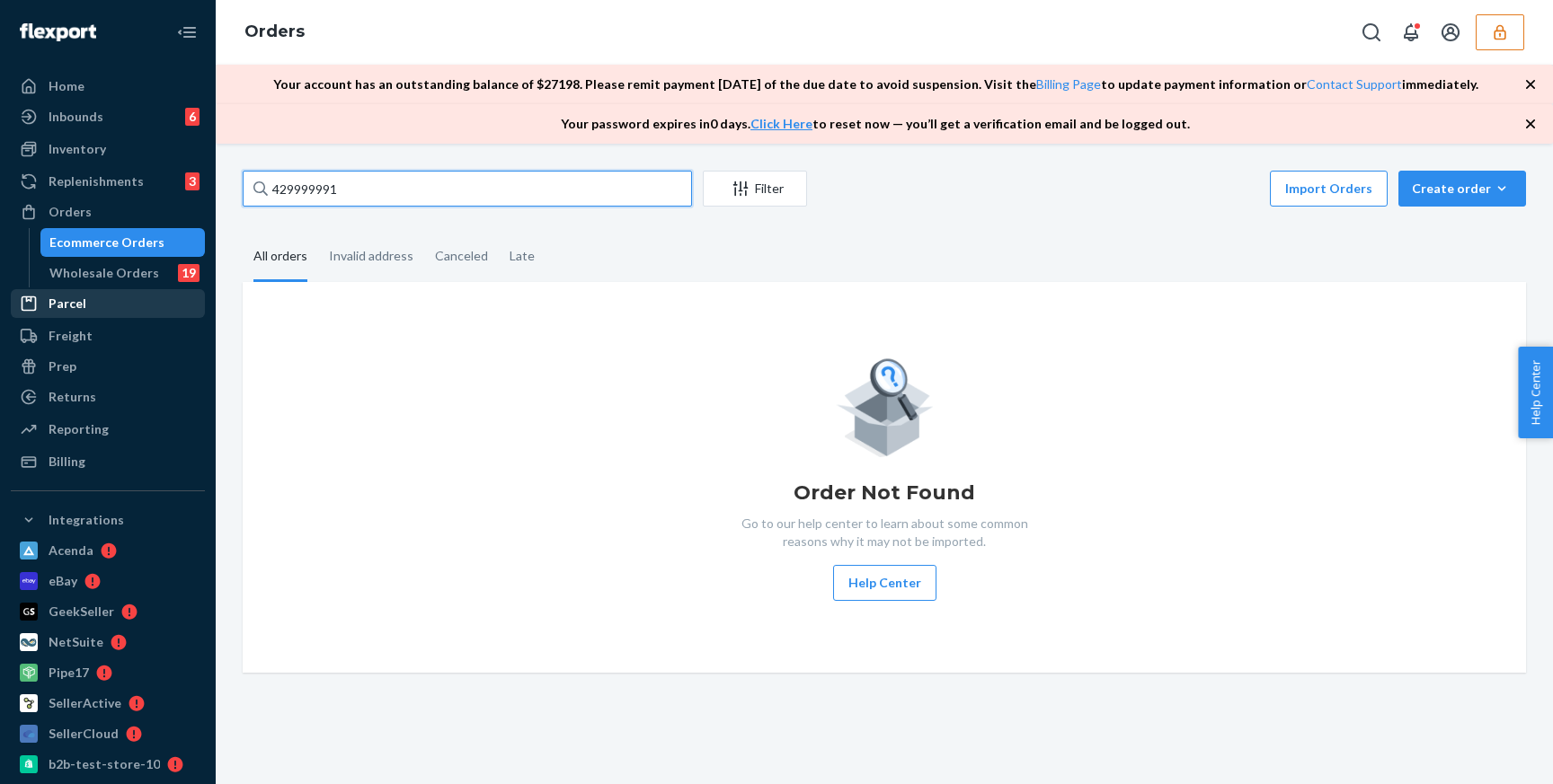
type input "429999991"
click at [65, 307] on div "Parcel" at bounding box center [68, 304] width 38 height 18
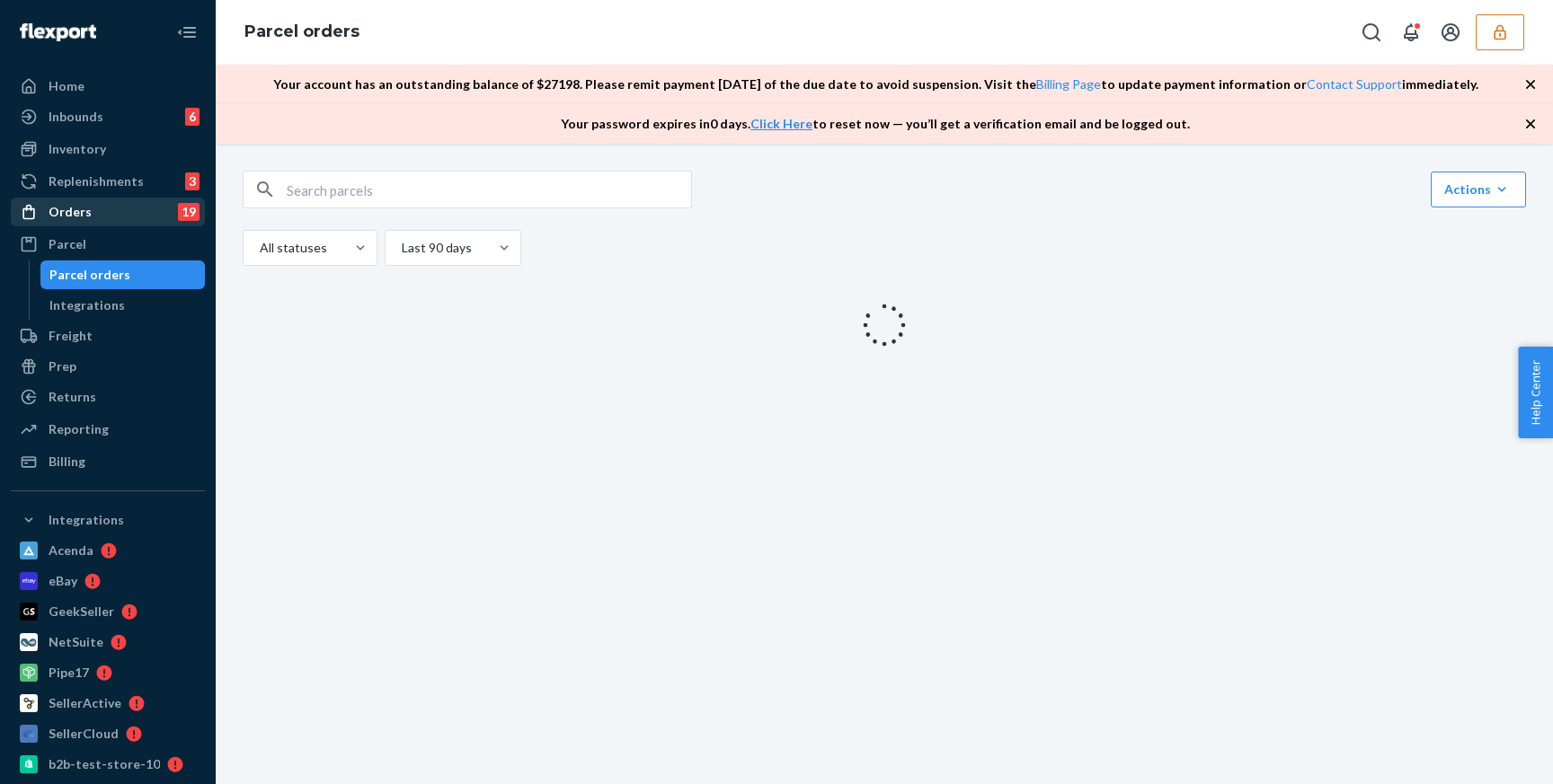
click at [111, 203] on div "Orders 19" at bounding box center [108, 212] width 191 height 25
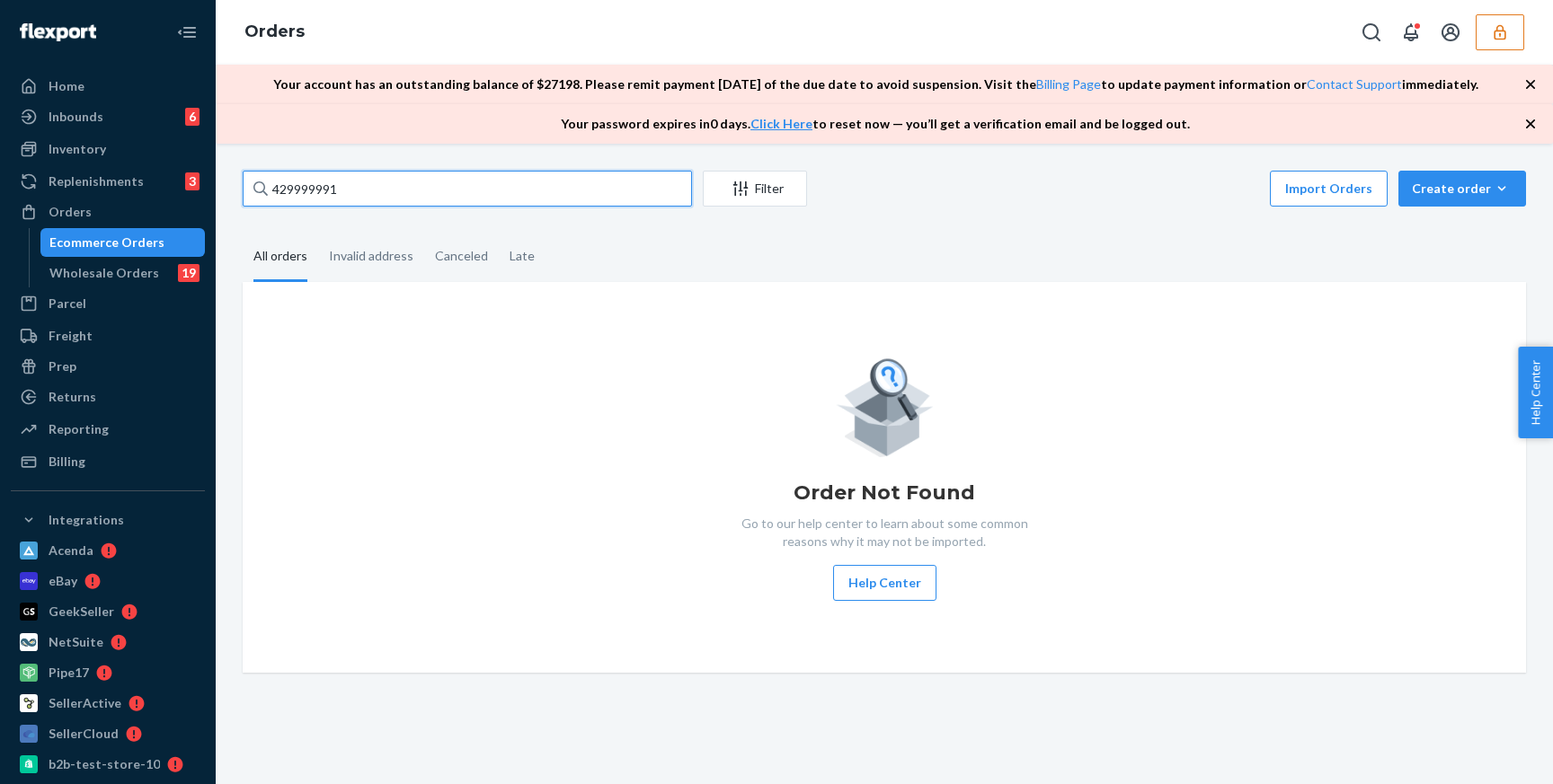
click at [345, 184] on input "429999991" at bounding box center [467, 189] width 449 height 36
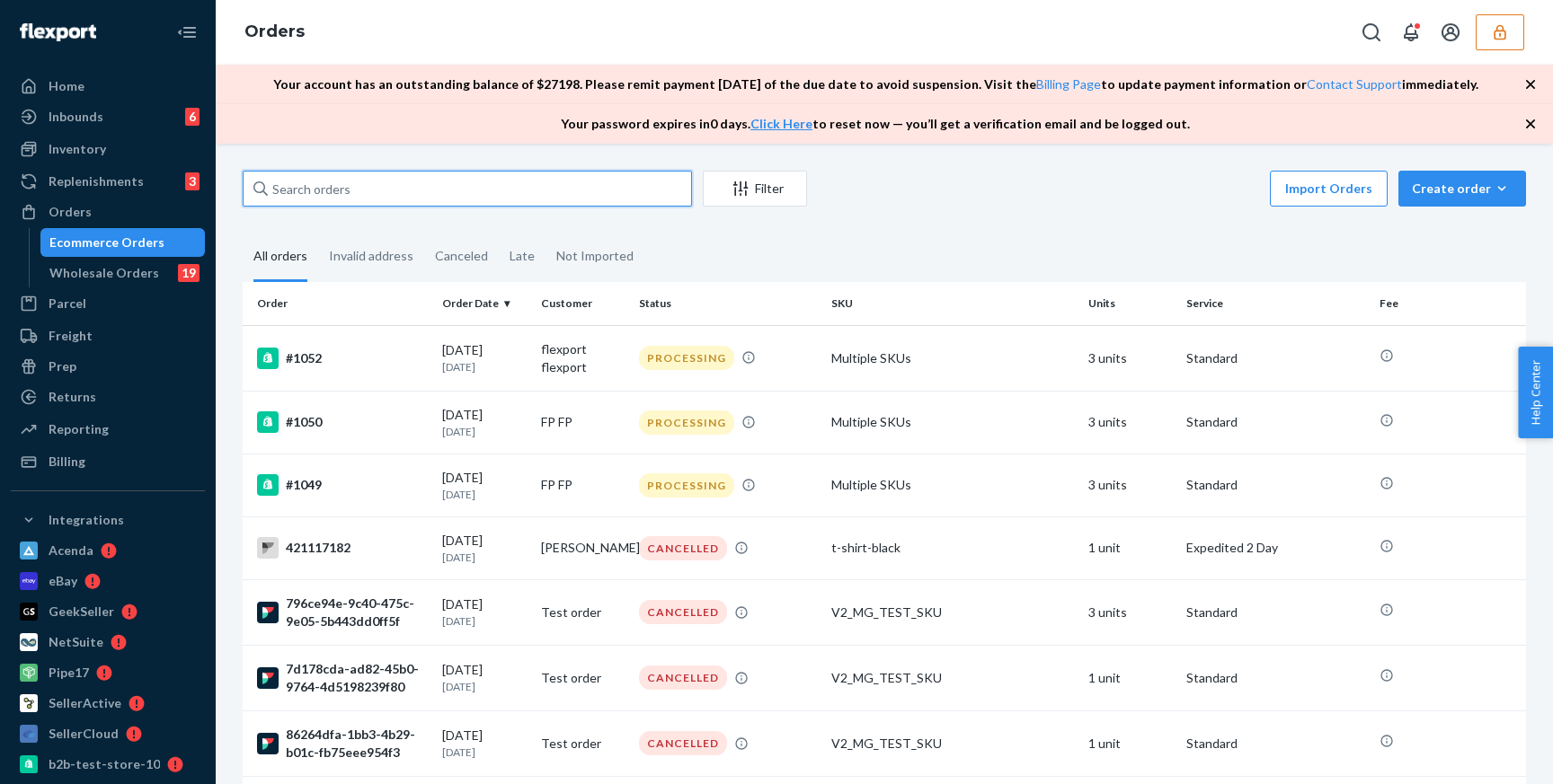
click at [353, 183] on input "text" at bounding box center [467, 189] width 449 height 36
paste input "429999991"
type input "429999991"
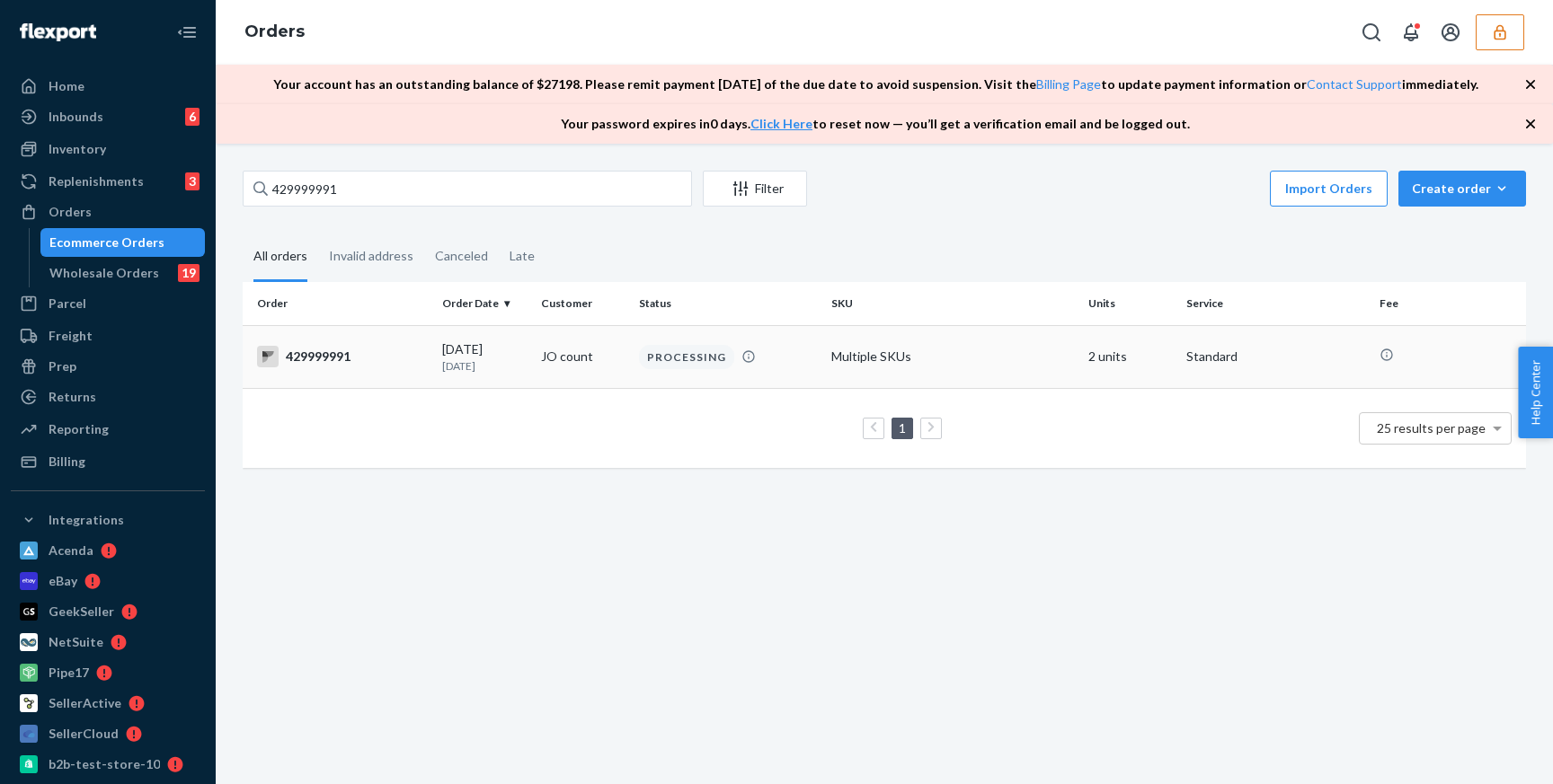
click at [384, 349] on div "429999991" at bounding box center [343, 357] width 171 height 22
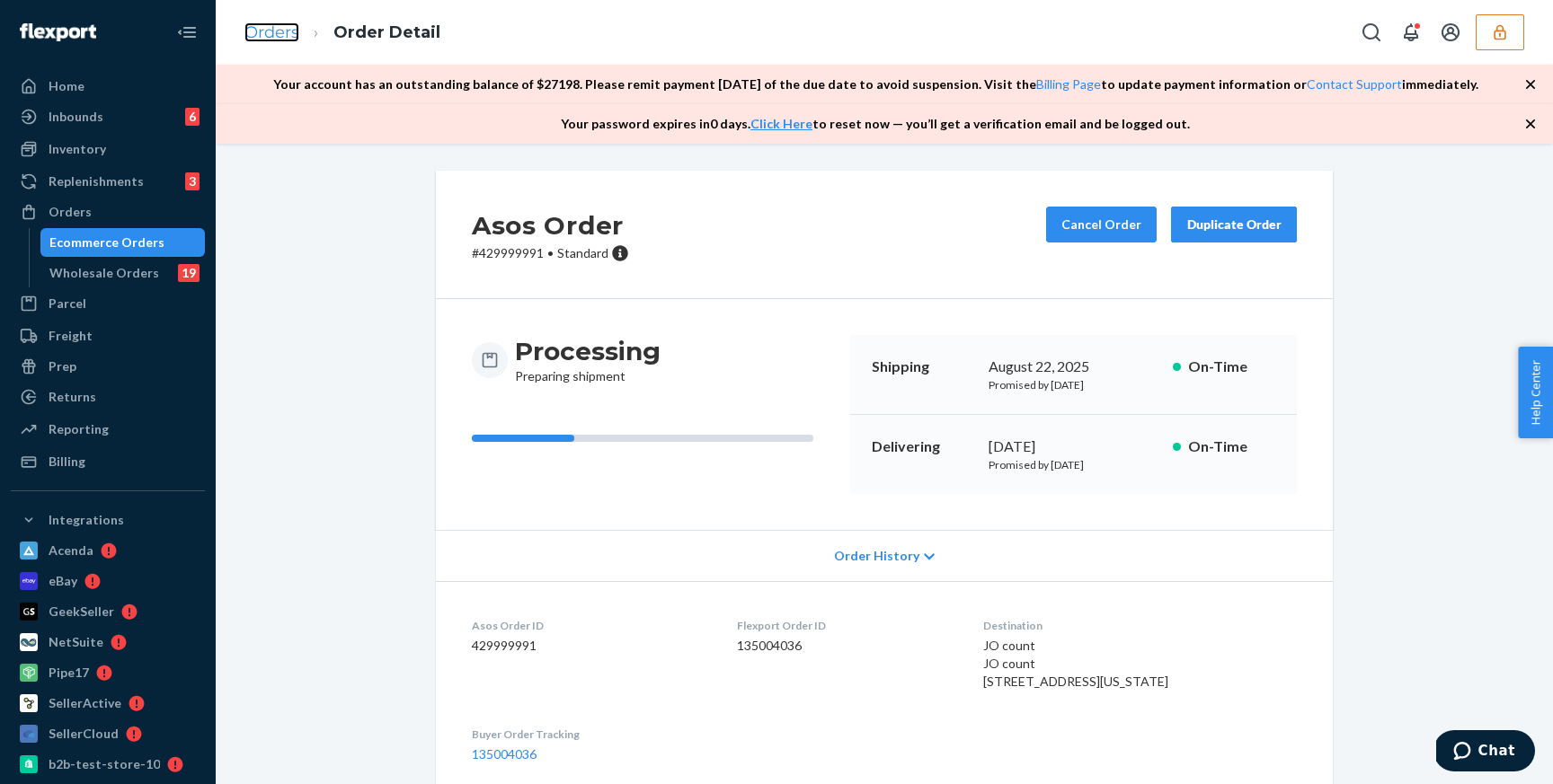
click at [264, 31] on link "Orders" at bounding box center [271, 33] width 55 height 20
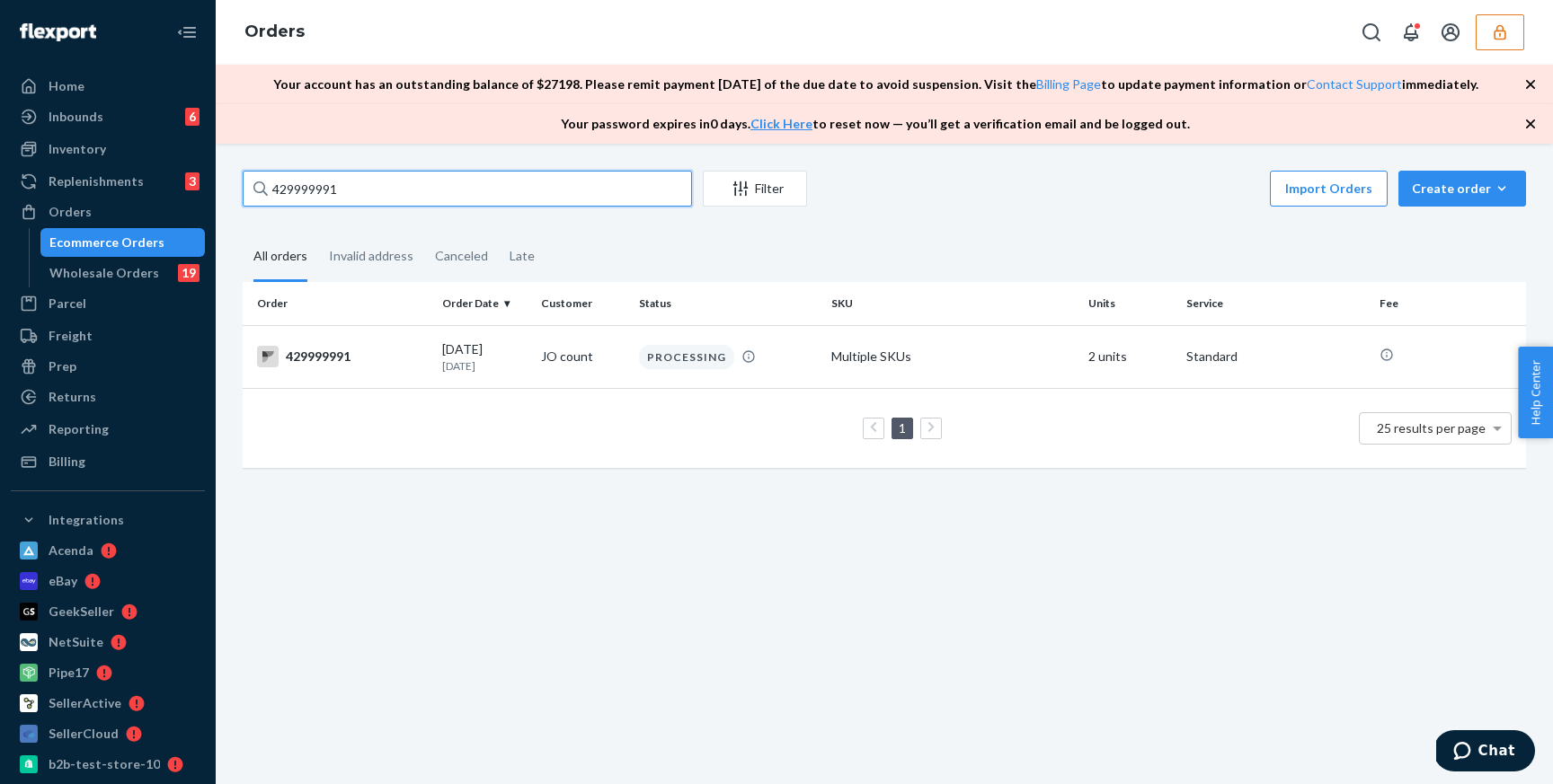
click at [364, 192] on input "429999991" at bounding box center [467, 189] width 449 height 36
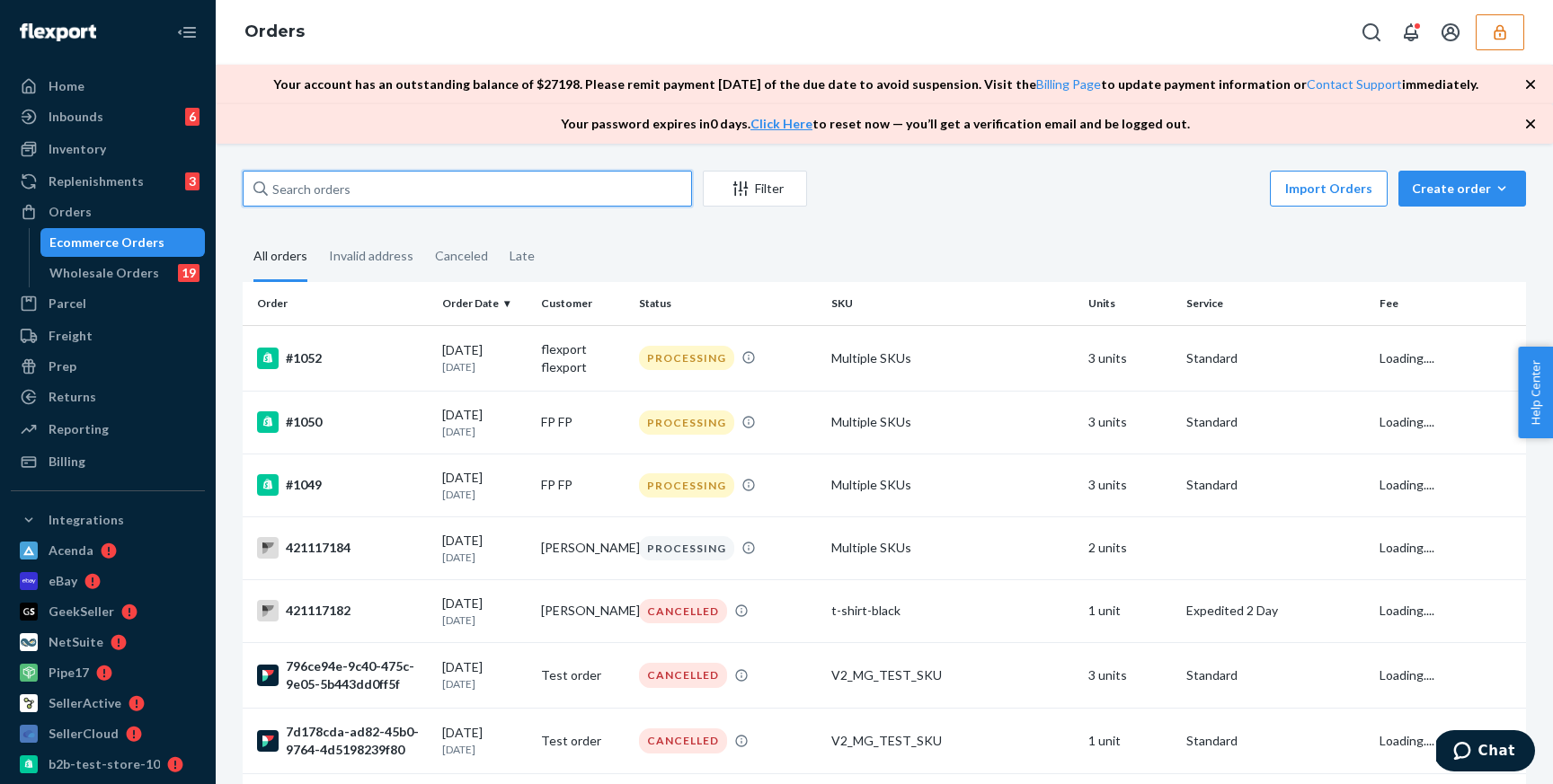
paste input "421117184"
type input "421117184"
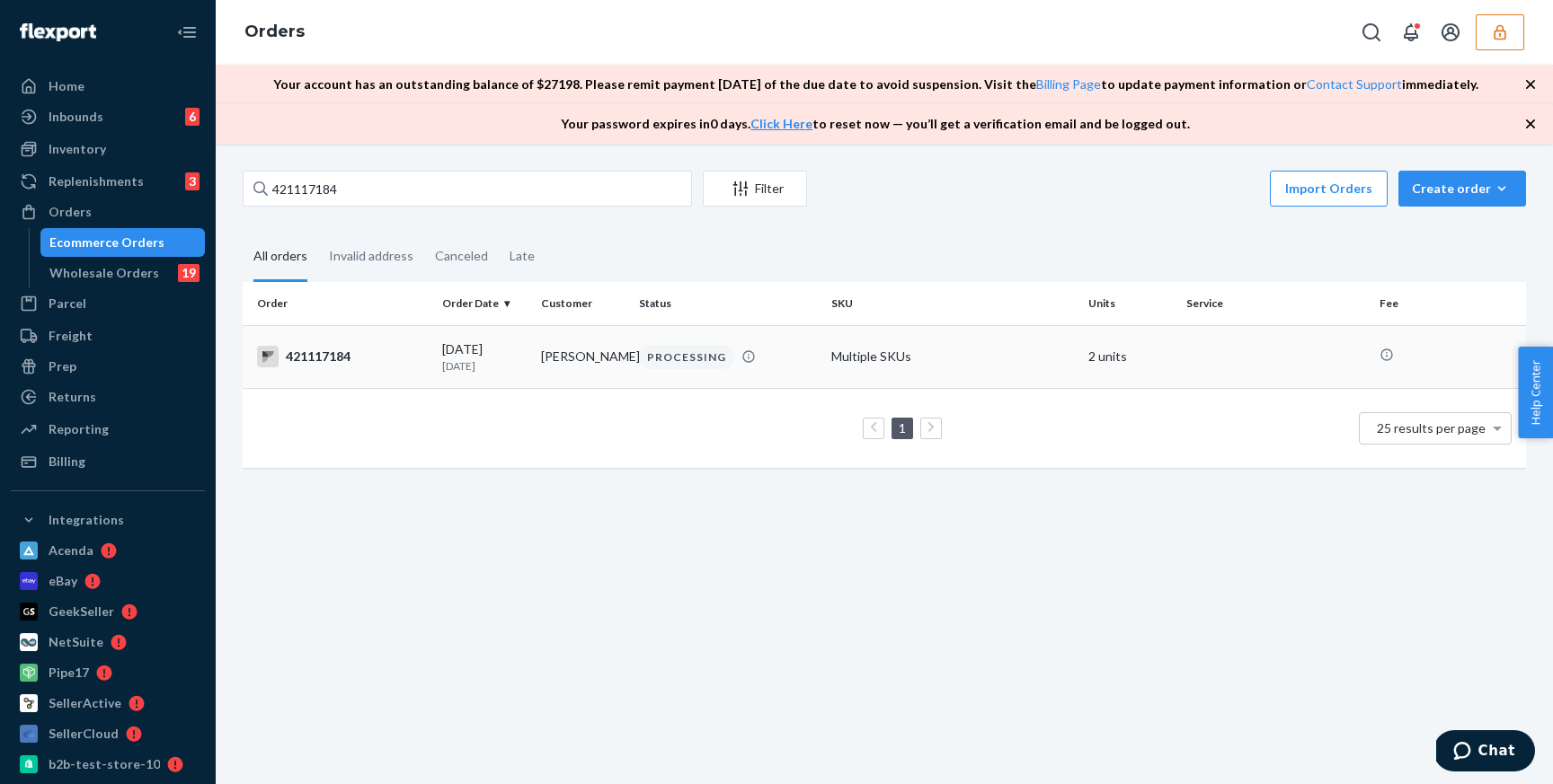
click at [541, 371] on td "Jo Count" at bounding box center [583, 356] width 98 height 63
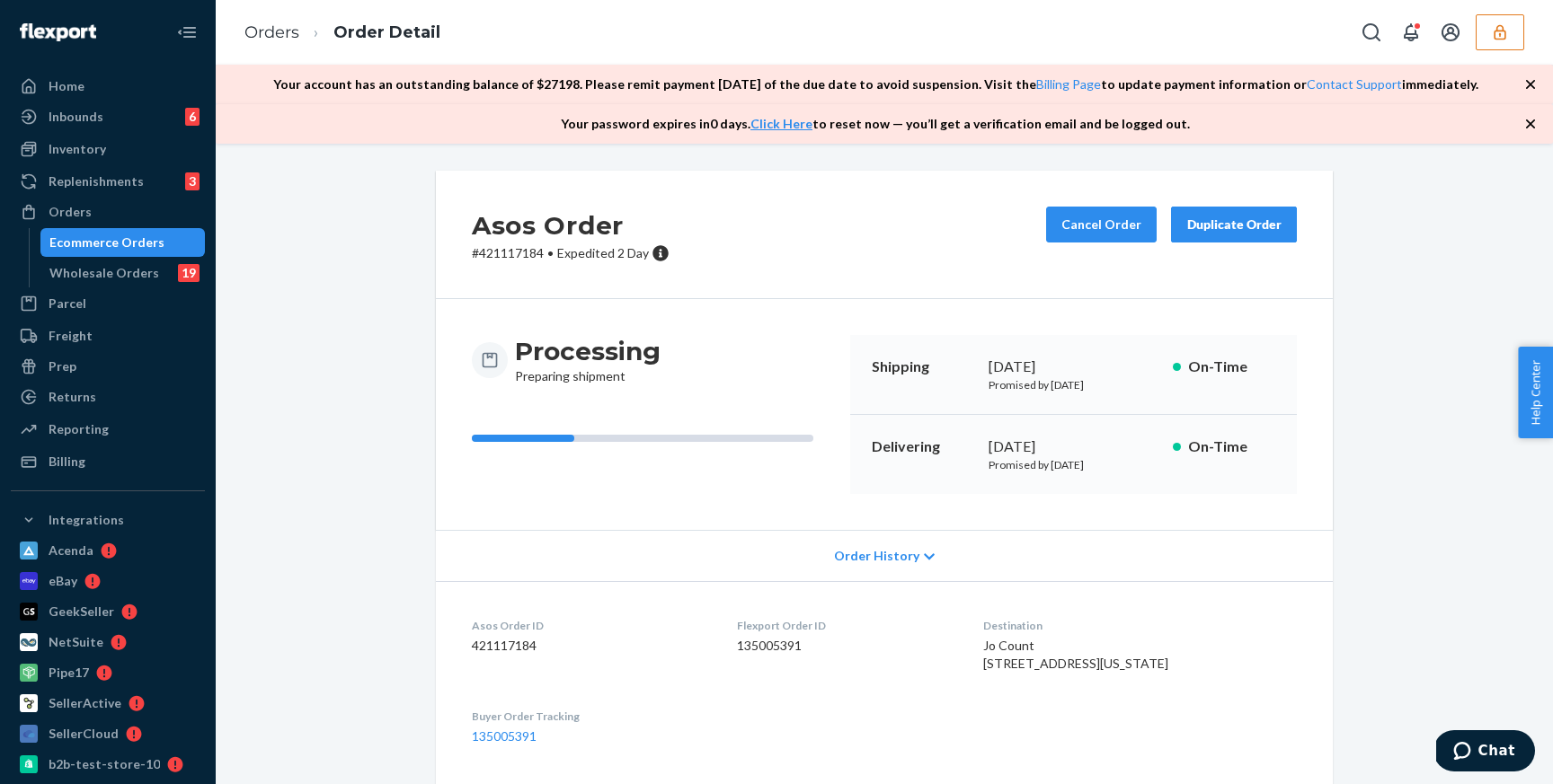
click at [883, 569] on div "Order History" at bounding box center [885, 555] width 897 height 52
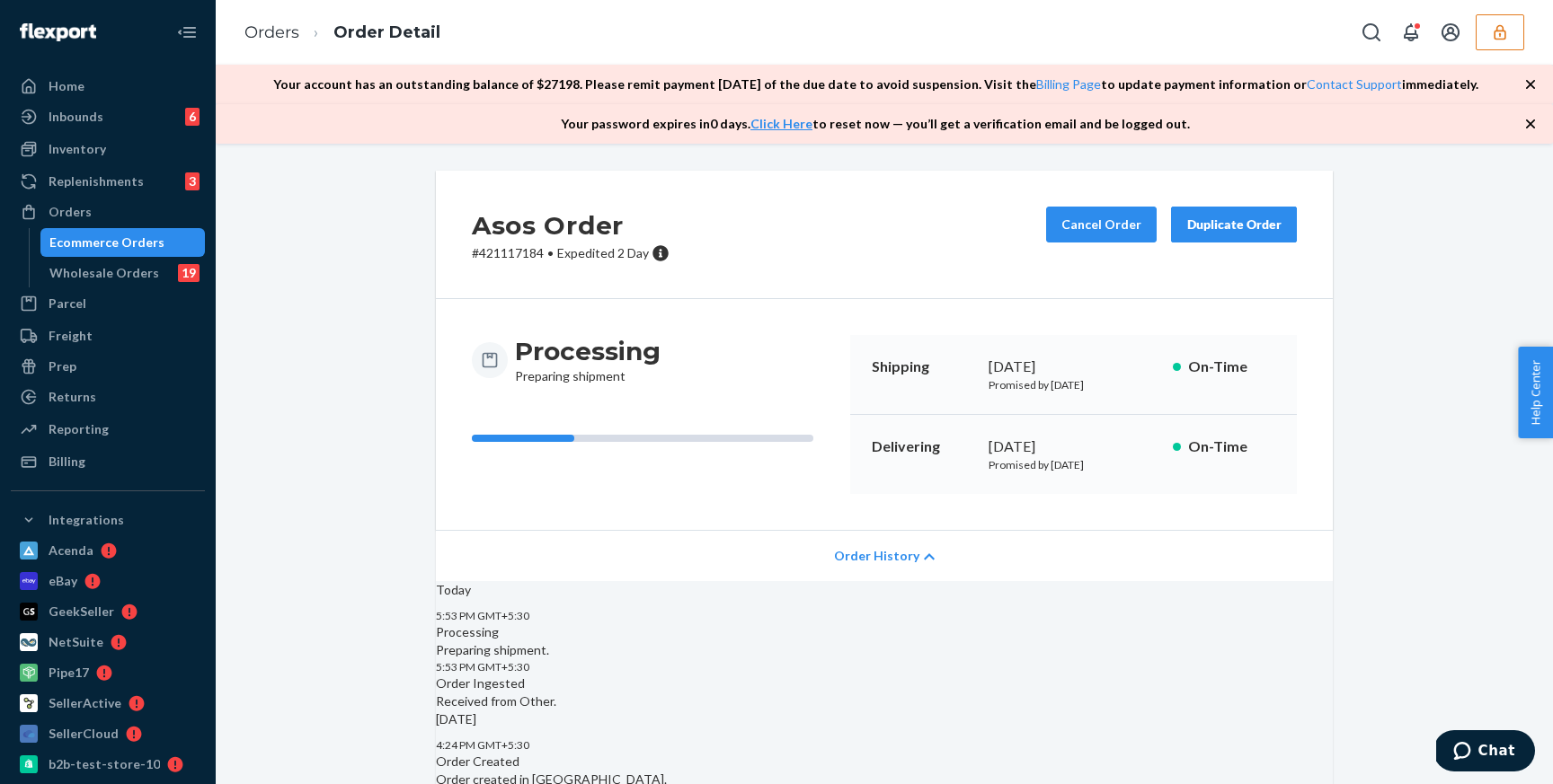
click at [916, 551] on div "Order History" at bounding box center [885, 555] width 897 height 52
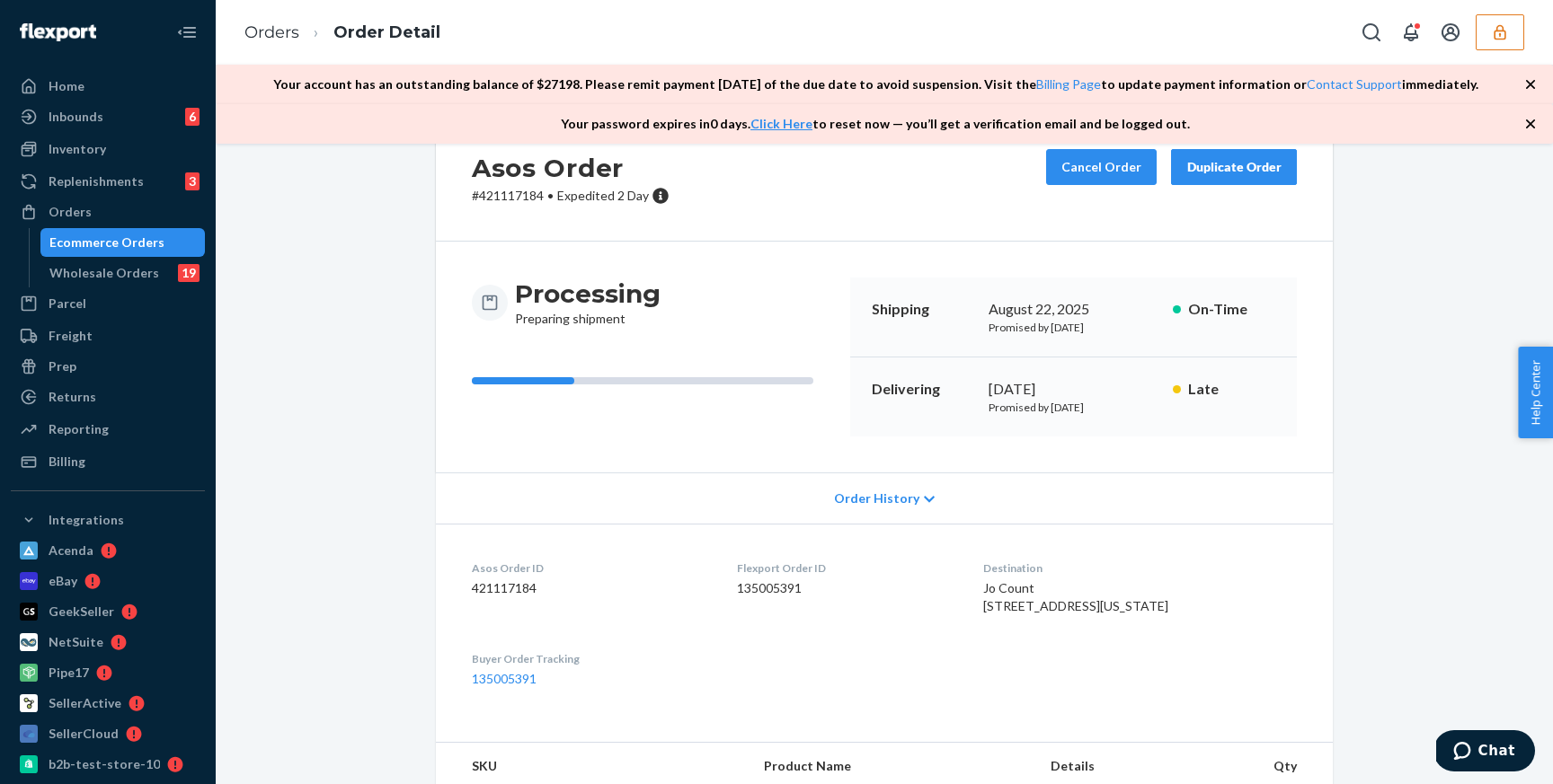
scroll to position [16, 0]
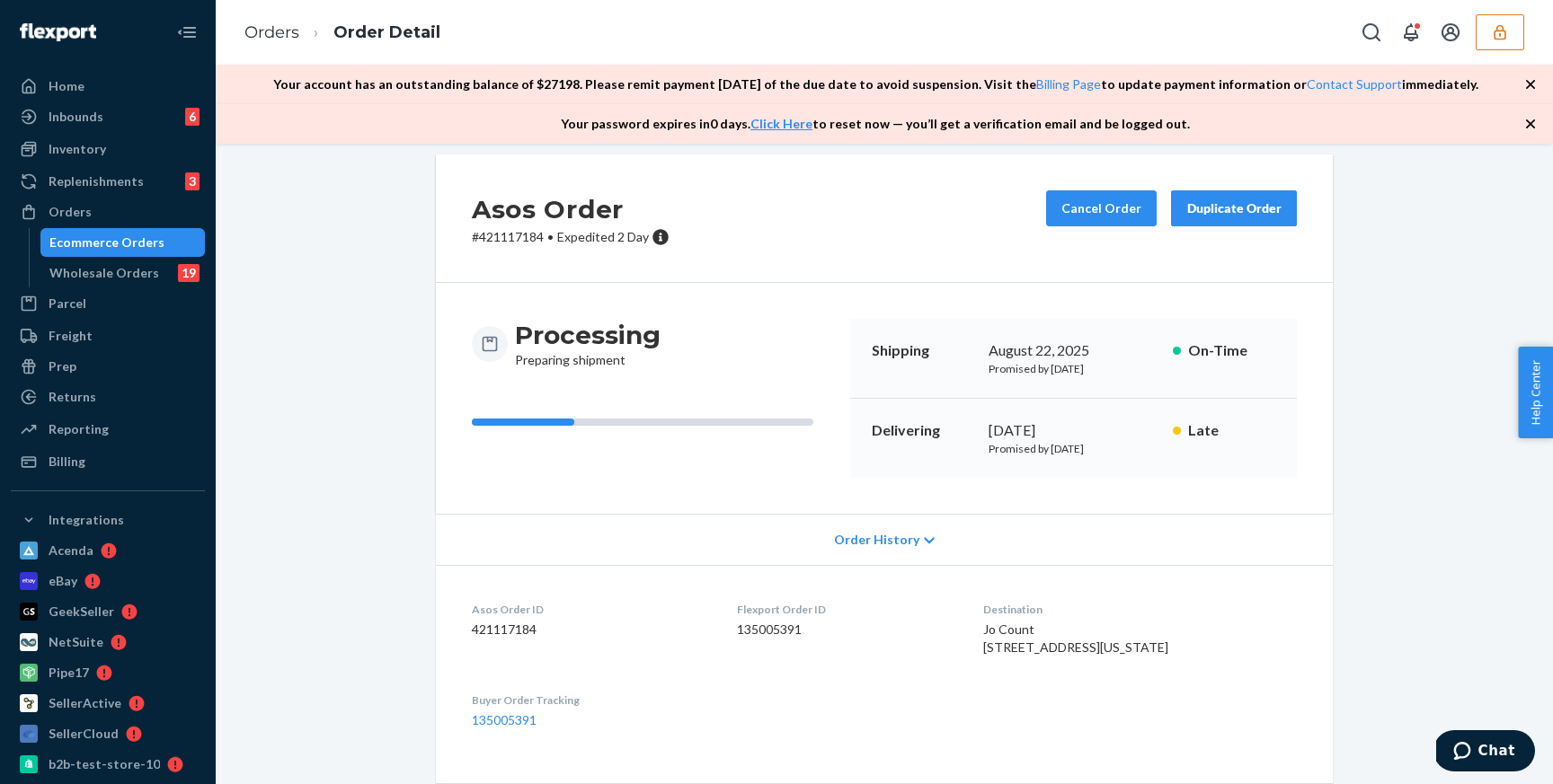
click at [529, 237] on p "# 421117184 • Expedited 2 Day" at bounding box center [571, 237] width 198 height 18
copy p "421117184"
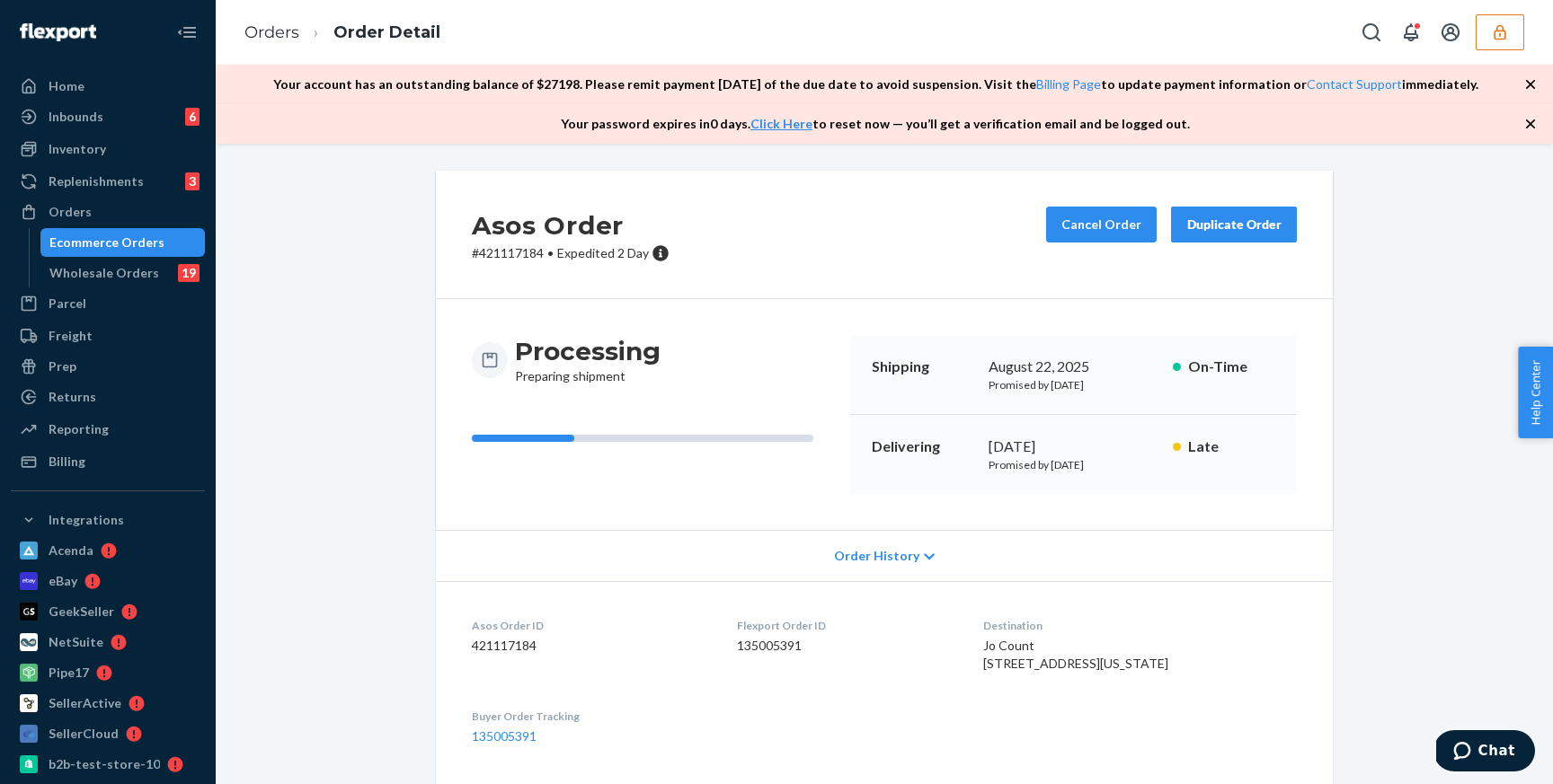
click at [733, 490] on div "Processing Preparing shipment" at bounding box center [654, 414] width 364 height 159
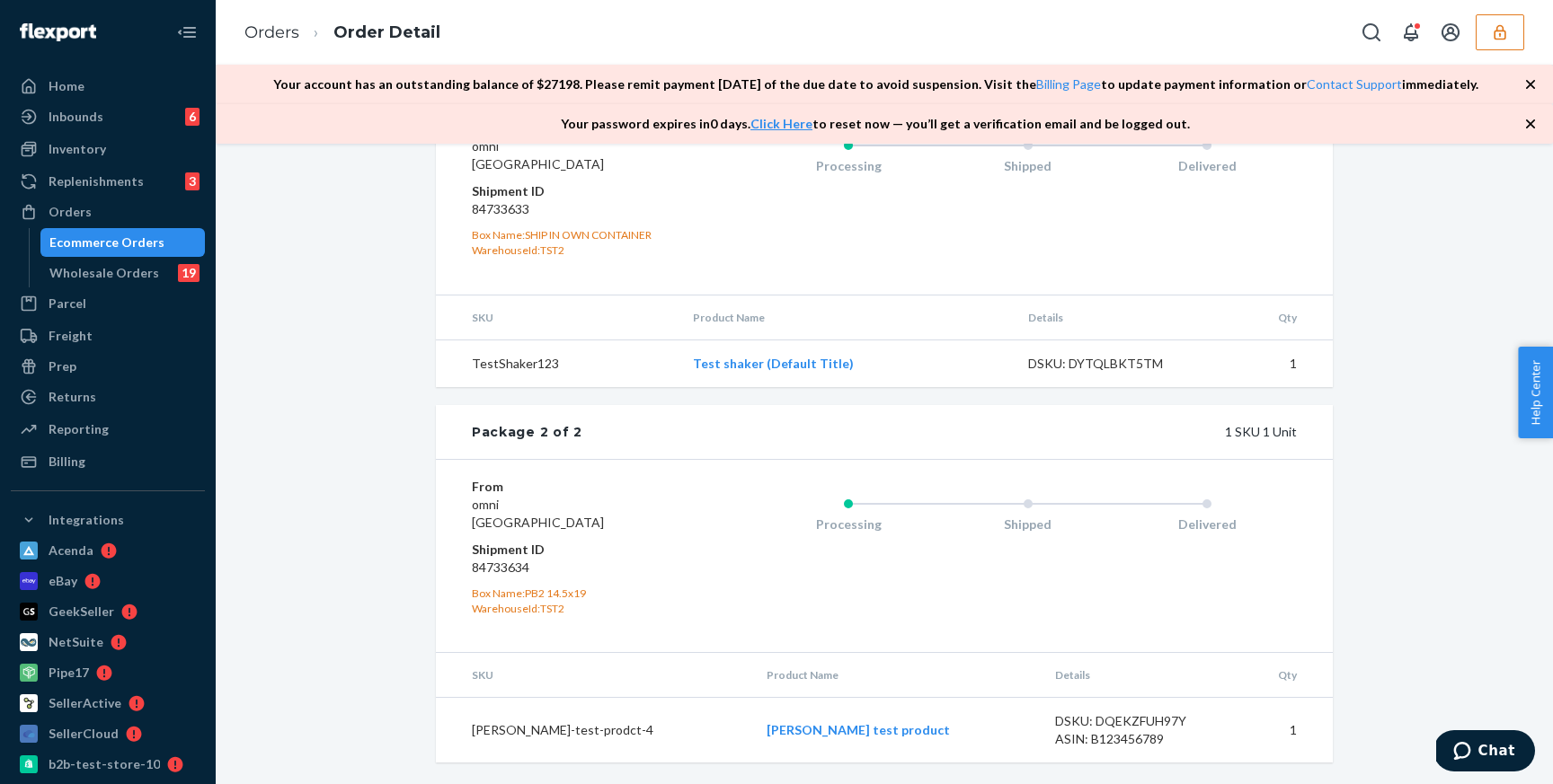
scroll to position [967, 0]
click at [1056, 741] on div "ASIN: B123456789" at bounding box center [1140, 739] width 169 height 18
click at [1183, 727] on div "DSKU: DQEKZFUH97Y" at bounding box center [1140, 721] width 169 height 18
click at [890, 270] on div "Processing Shipped Delivered" at bounding box center [992, 197] width 610 height 156
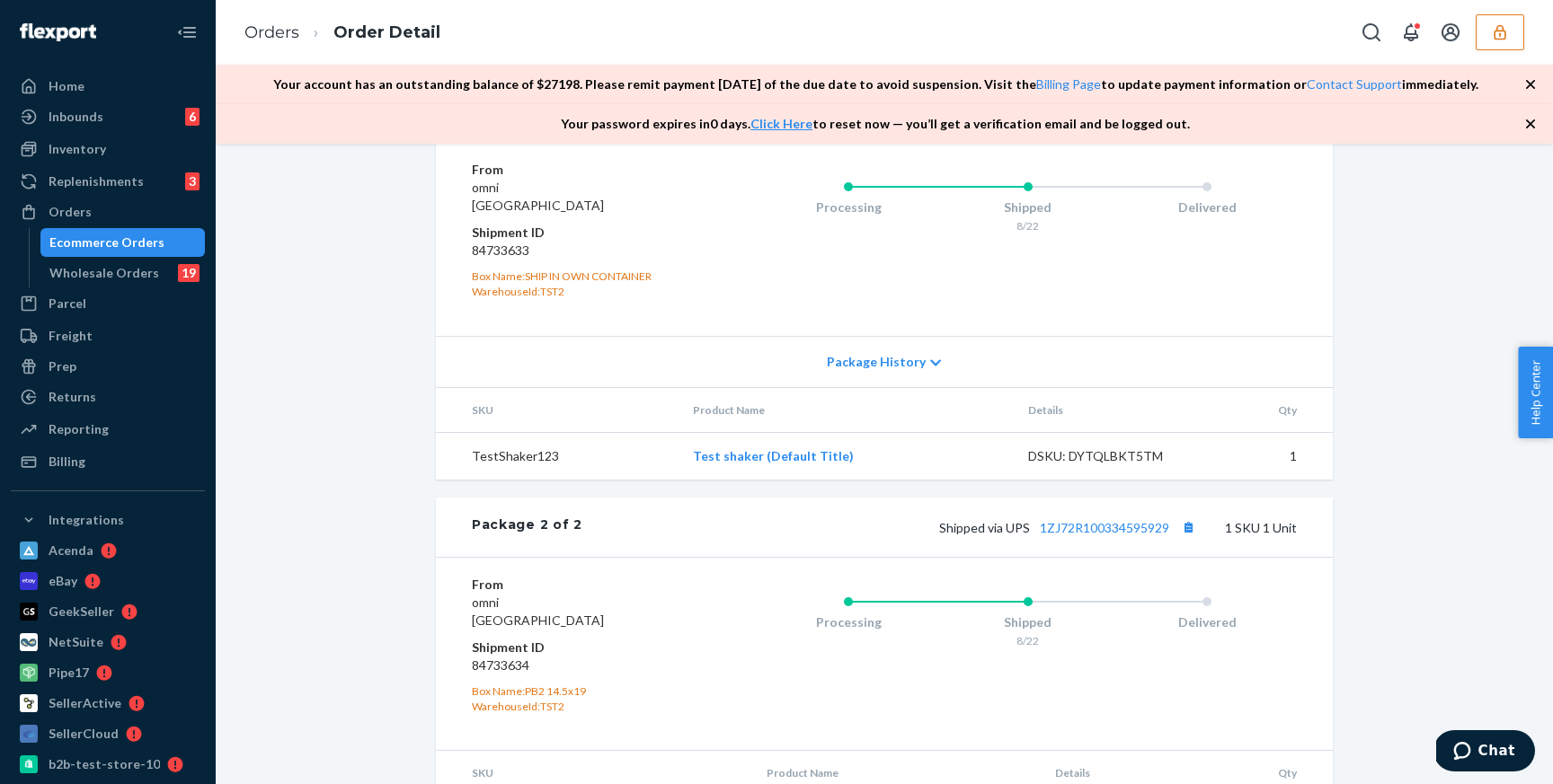
scroll to position [880, 0]
